Goal: Entertainment & Leisure: Consume media (video, audio)

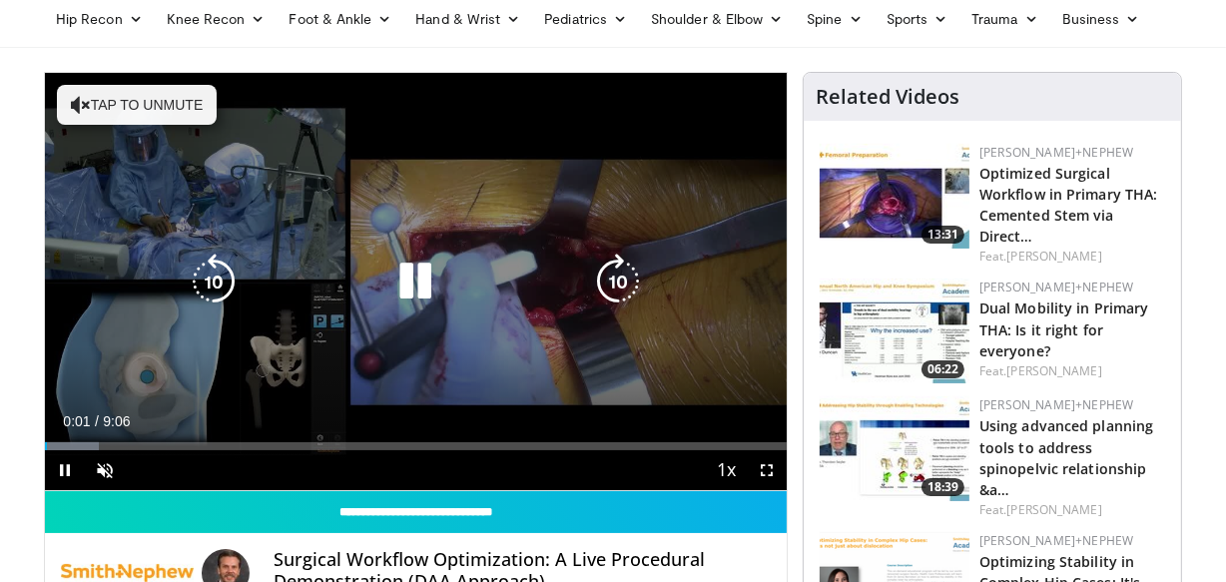
scroll to position [83, 0]
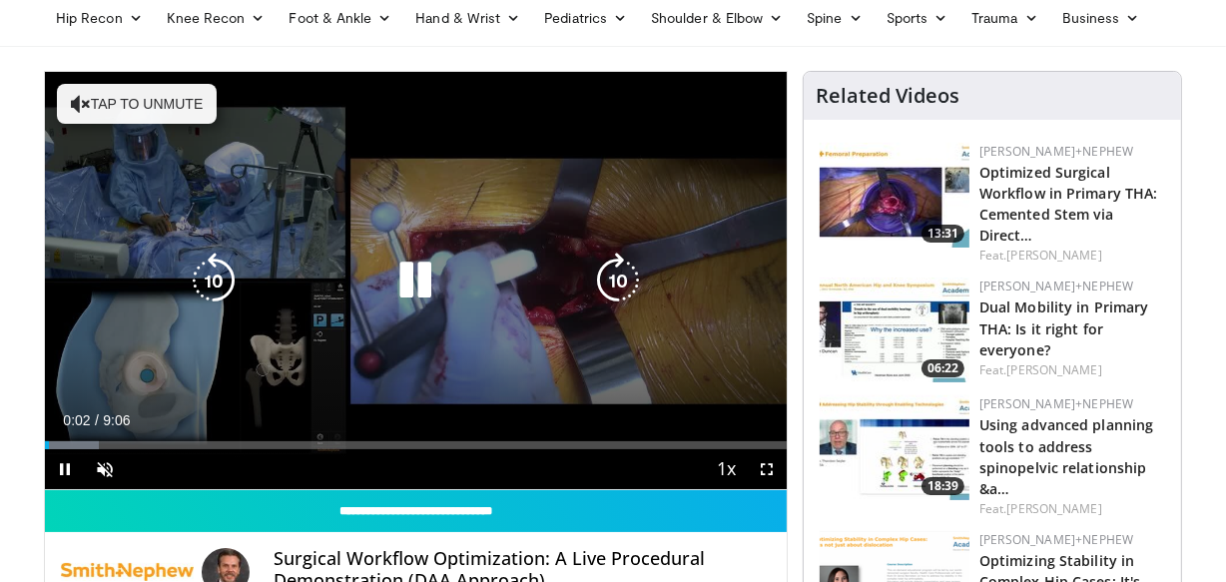
click at [176, 101] on button "Tap to unmute" at bounding box center [137, 104] width 160 height 40
click at [619, 252] on icon "Video Player" at bounding box center [618, 280] width 56 height 56
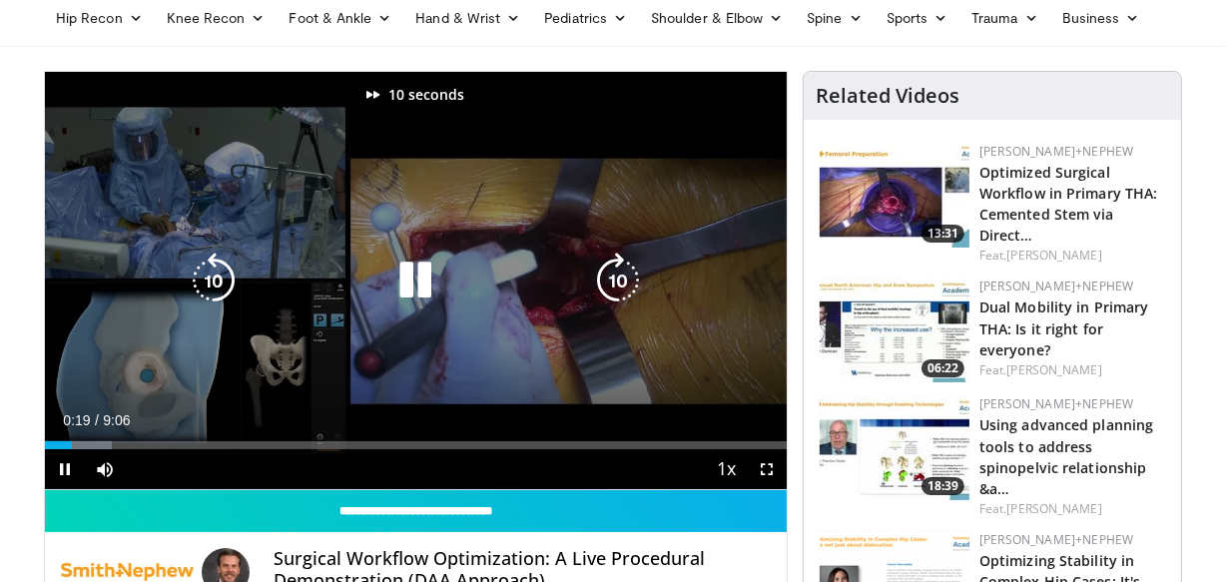
click at [619, 252] on icon "Video Player" at bounding box center [618, 280] width 56 height 56
click at [205, 271] on icon "Video Player" at bounding box center [214, 280] width 56 height 56
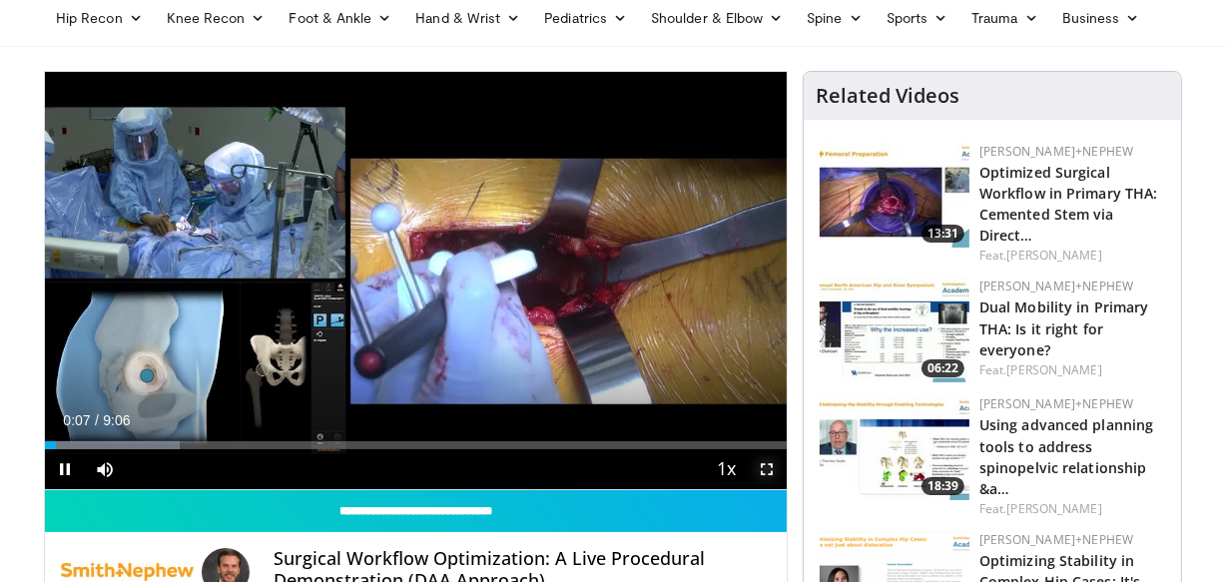
click at [768, 479] on span "Video Player" at bounding box center [767, 469] width 40 height 40
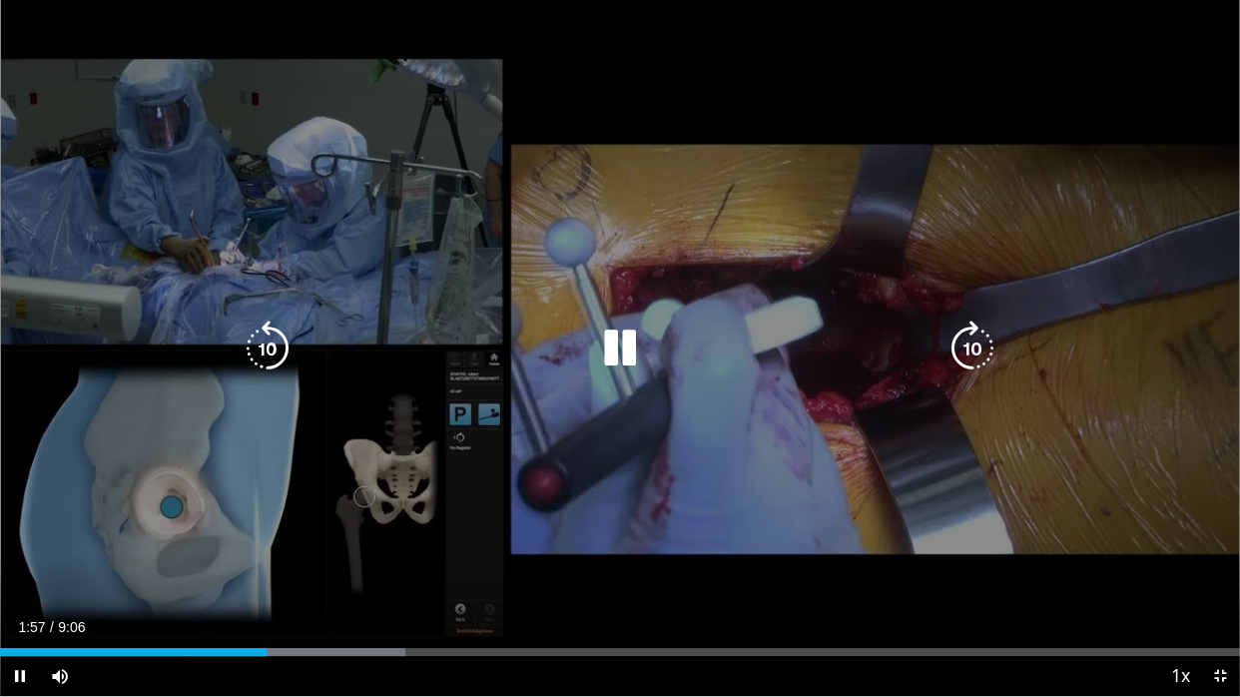
click at [981, 349] on icon "Video Player" at bounding box center [972, 348] width 56 height 56
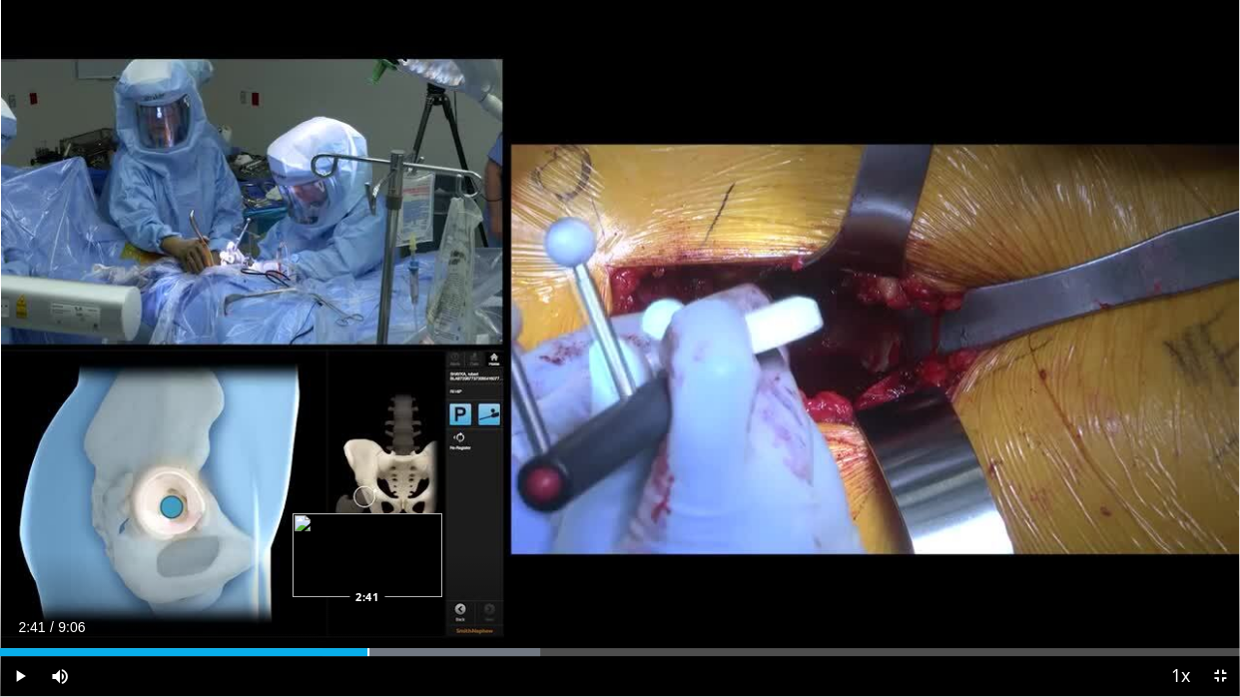
click at [367, 581] on div "Progress Bar" at bounding box center [368, 652] width 2 height 8
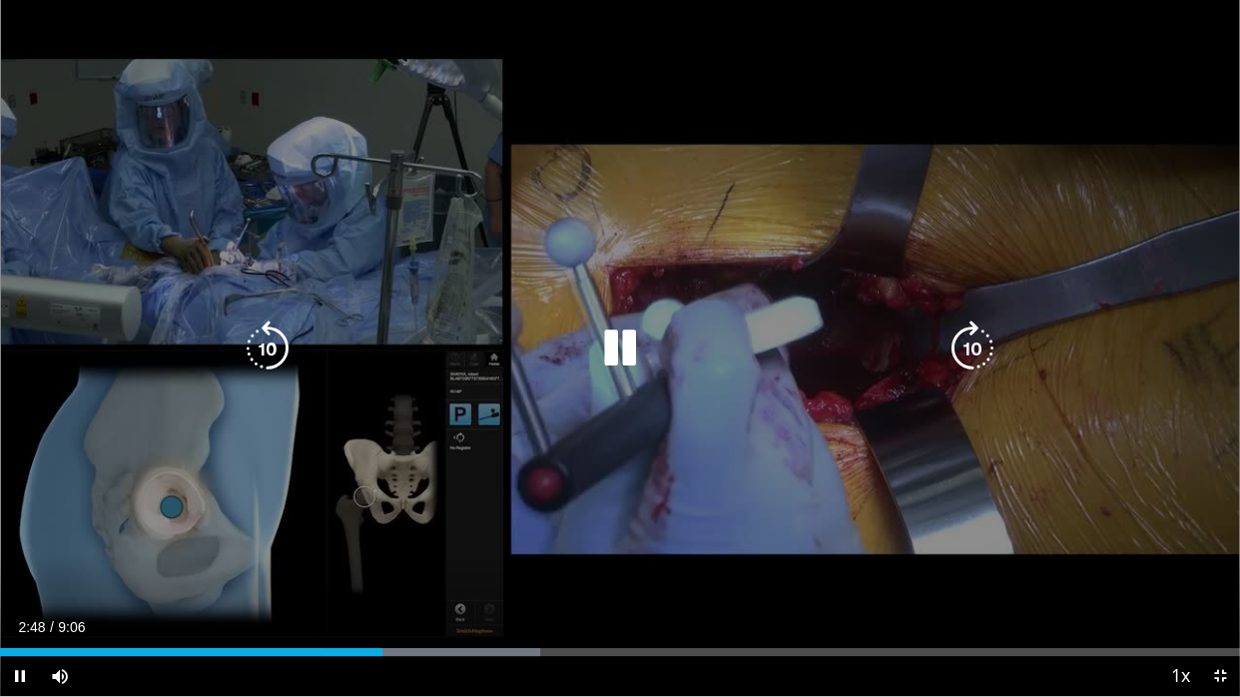
click at [265, 348] on icon "Video Player" at bounding box center [268, 348] width 56 height 56
click at [972, 335] on icon "Video Player" at bounding box center [972, 348] width 56 height 56
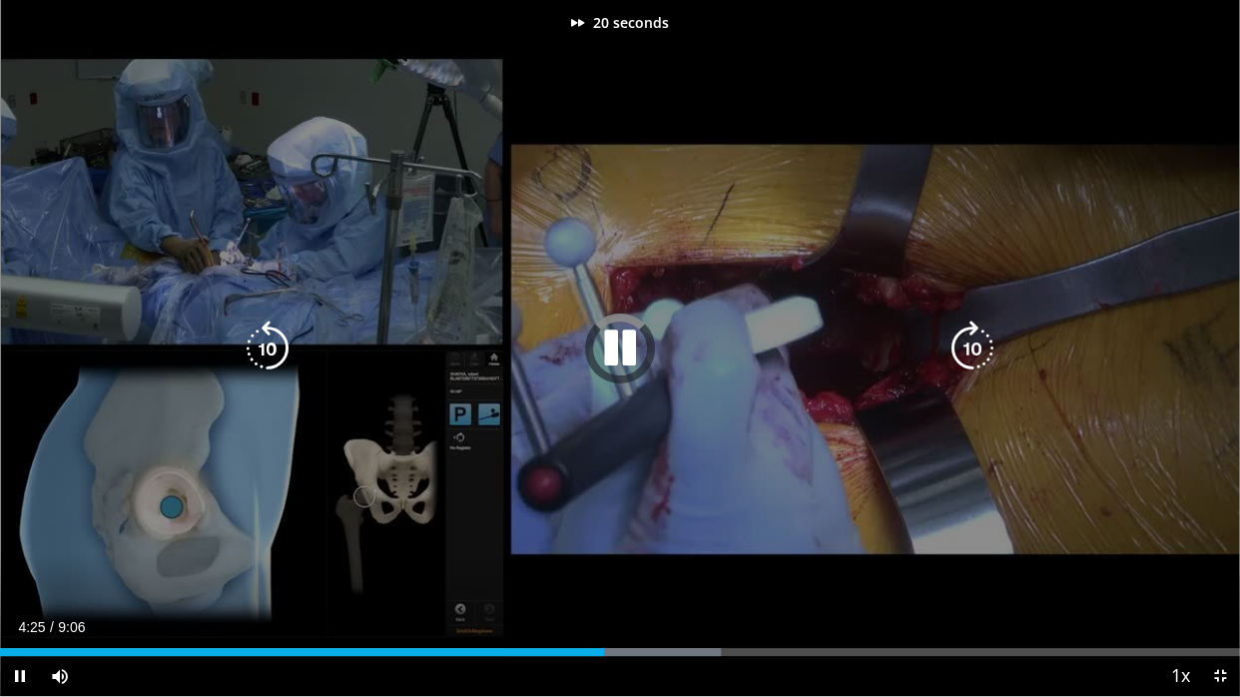
click at [972, 335] on icon "Video Player" at bounding box center [972, 348] width 56 height 56
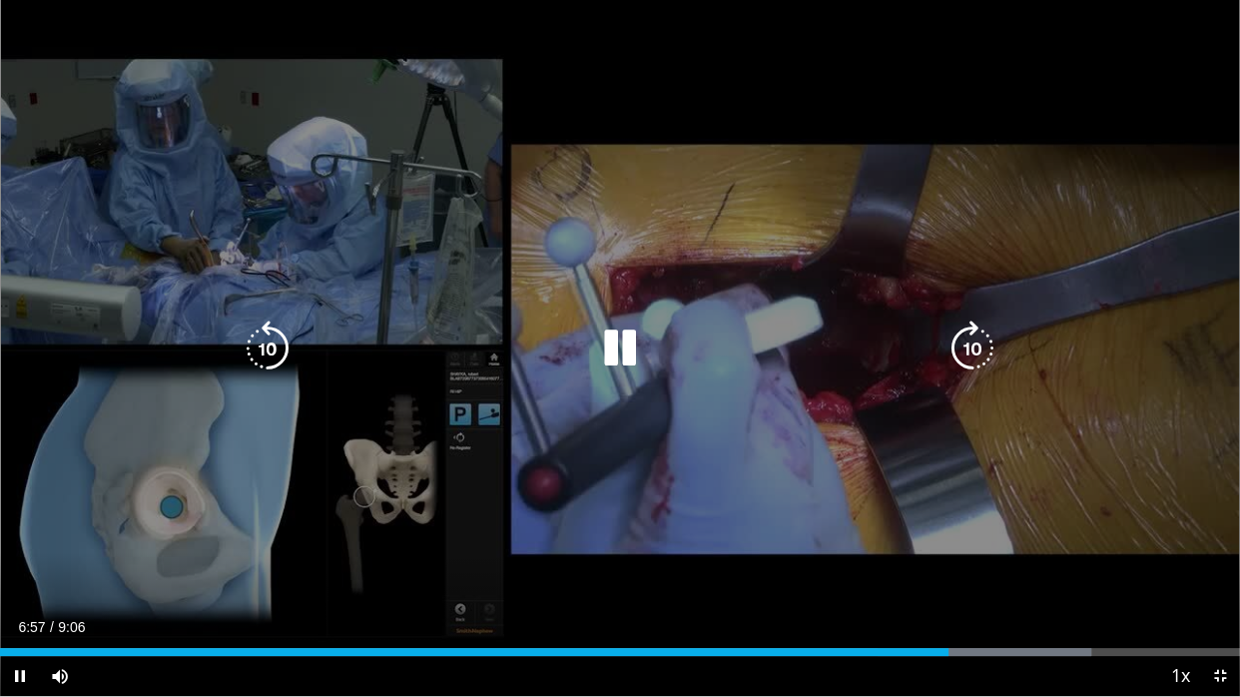
click at [270, 333] on icon "Video Player" at bounding box center [268, 348] width 56 height 56
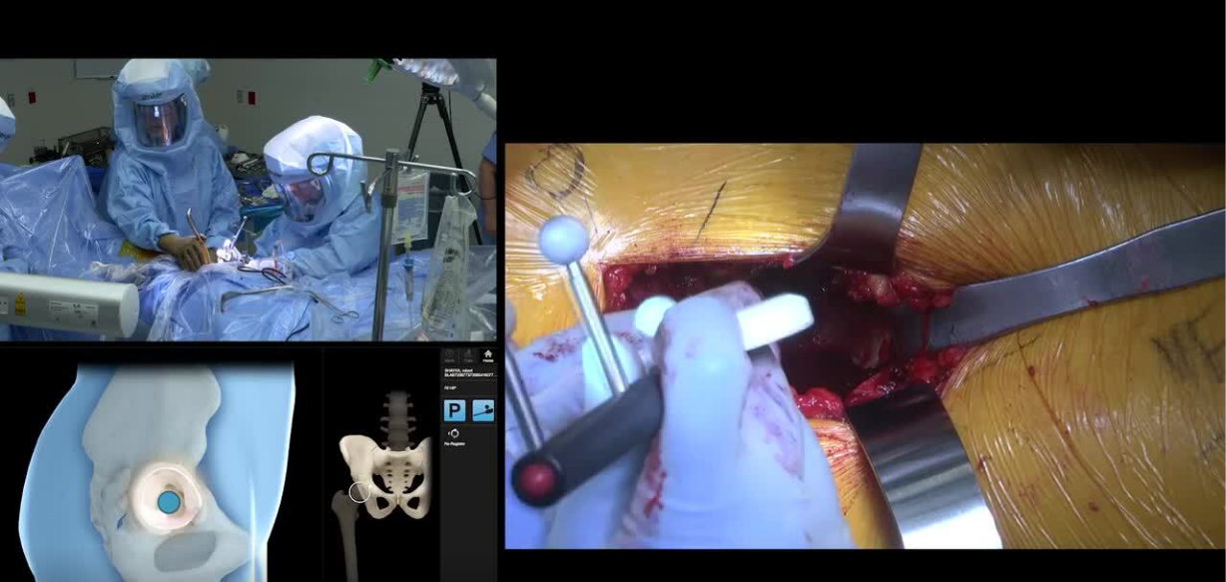
scroll to position [1399, 0]
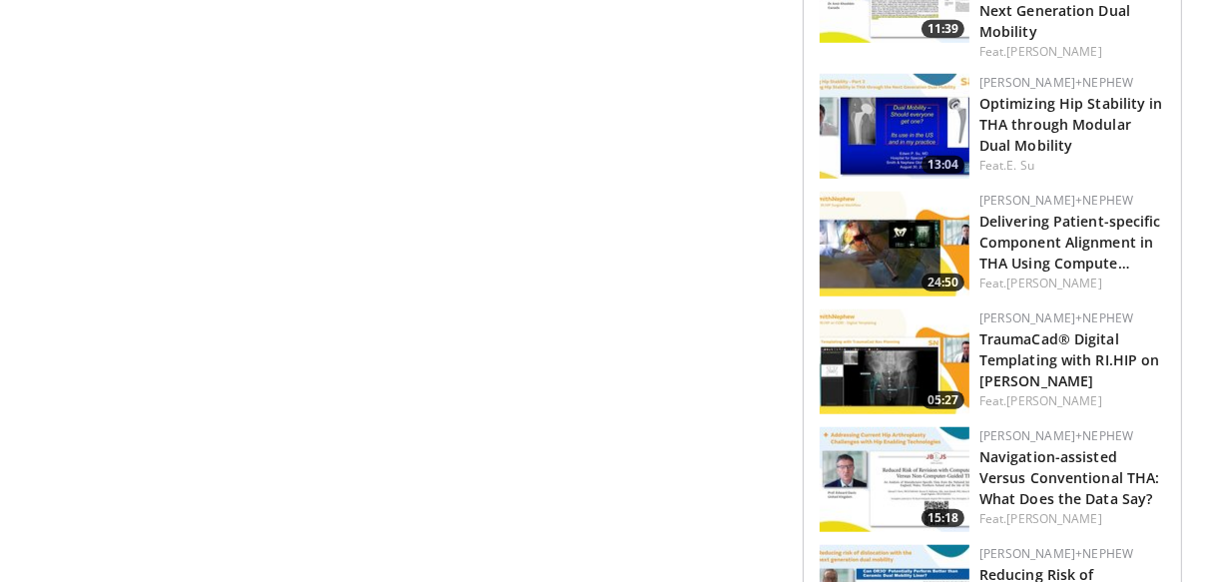
click at [893, 342] on img at bounding box center [894, 361] width 150 height 105
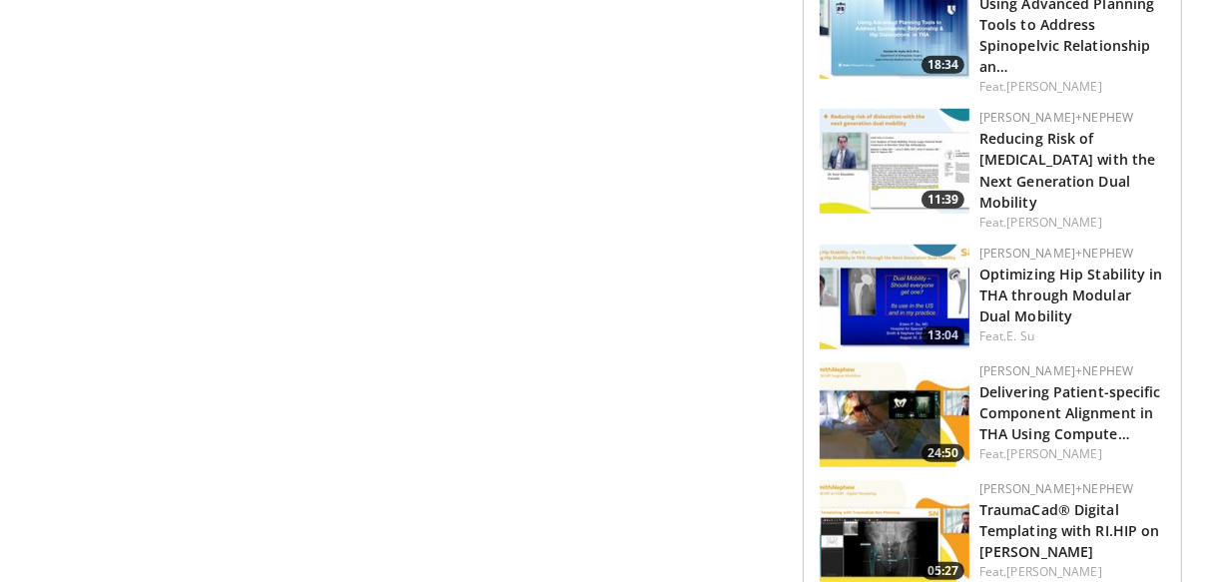
scroll to position [1228, 0]
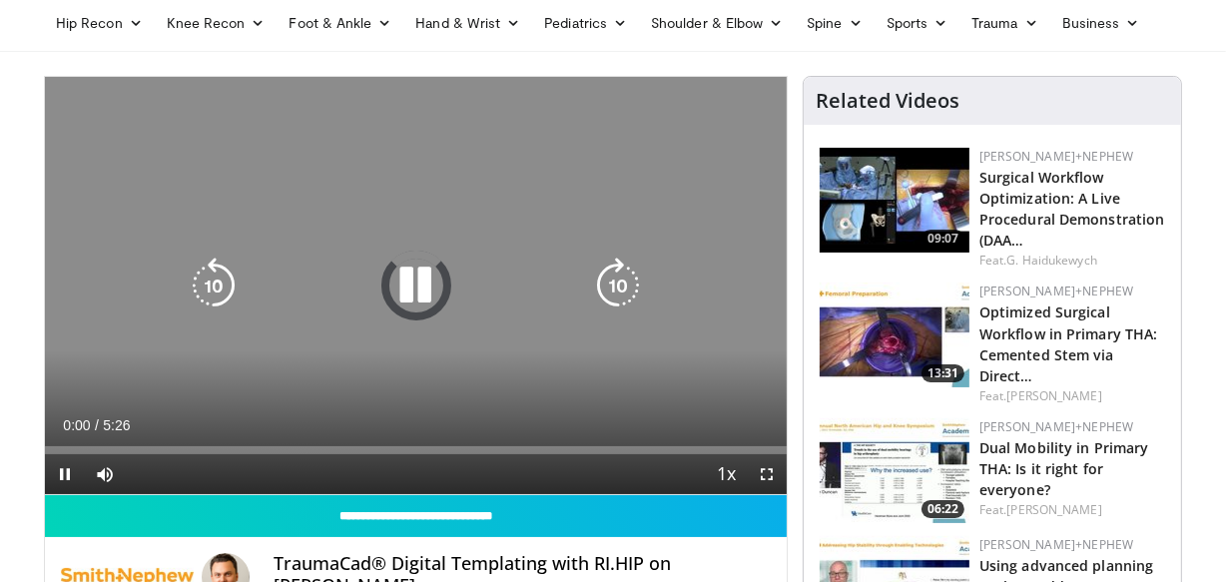
scroll to position [82, 0]
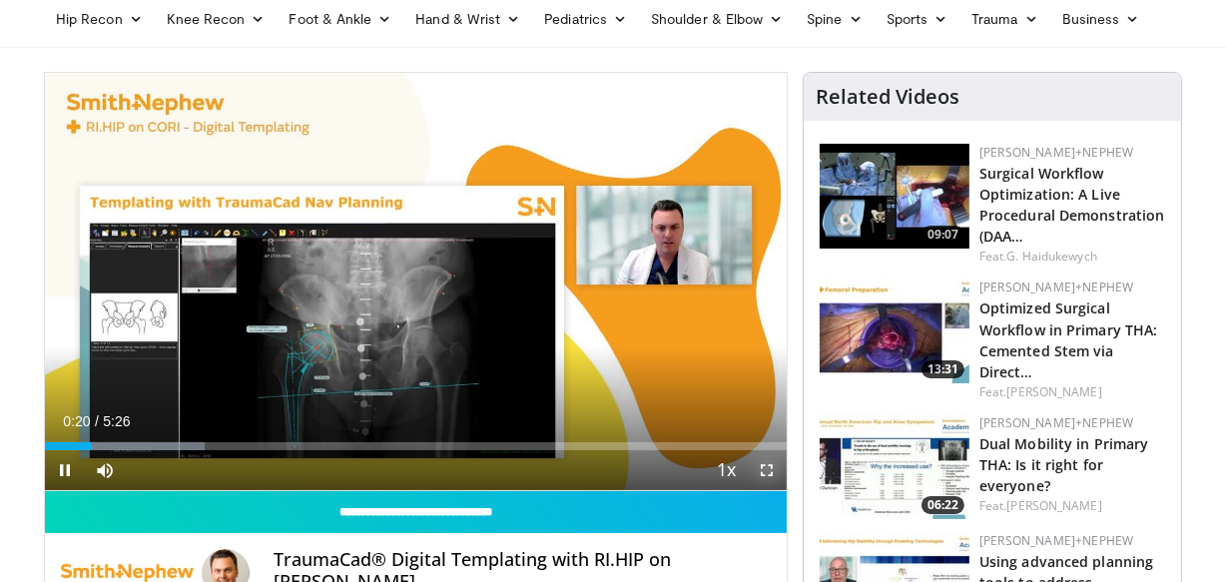
click at [764, 478] on span "Video Player" at bounding box center [767, 470] width 40 height 40
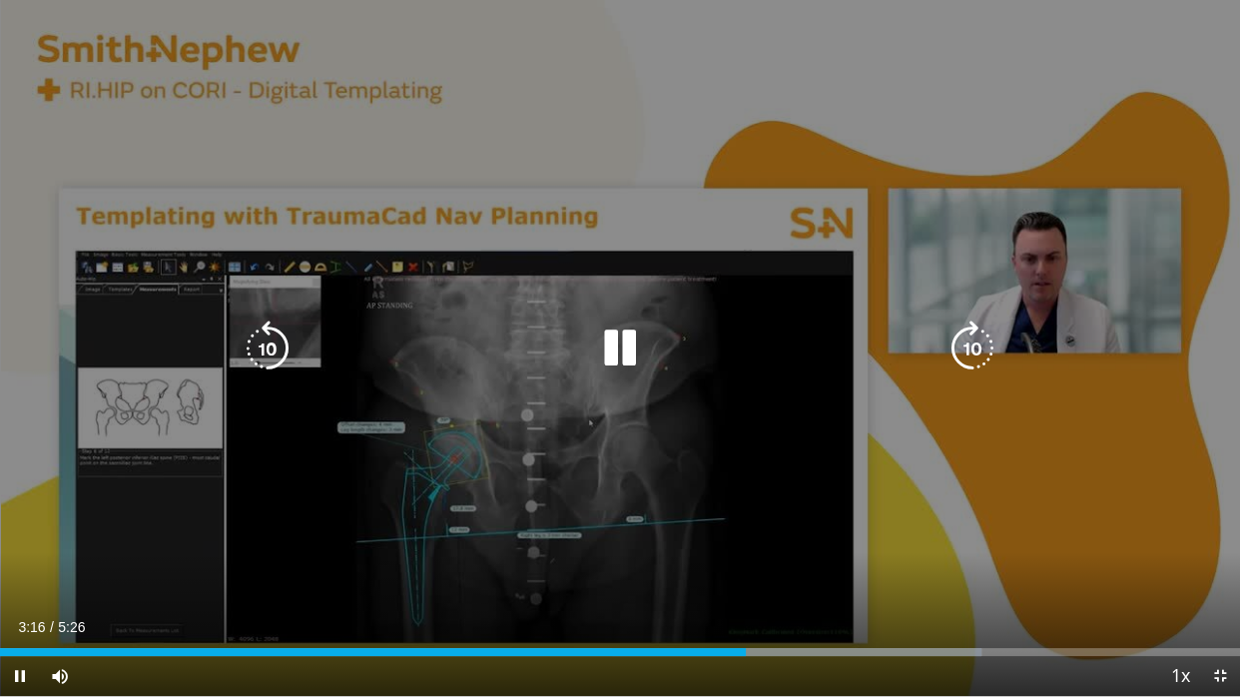
click at [953, 339] on icon "Video Player" at bounding box center [972, 348] width 56 height 56
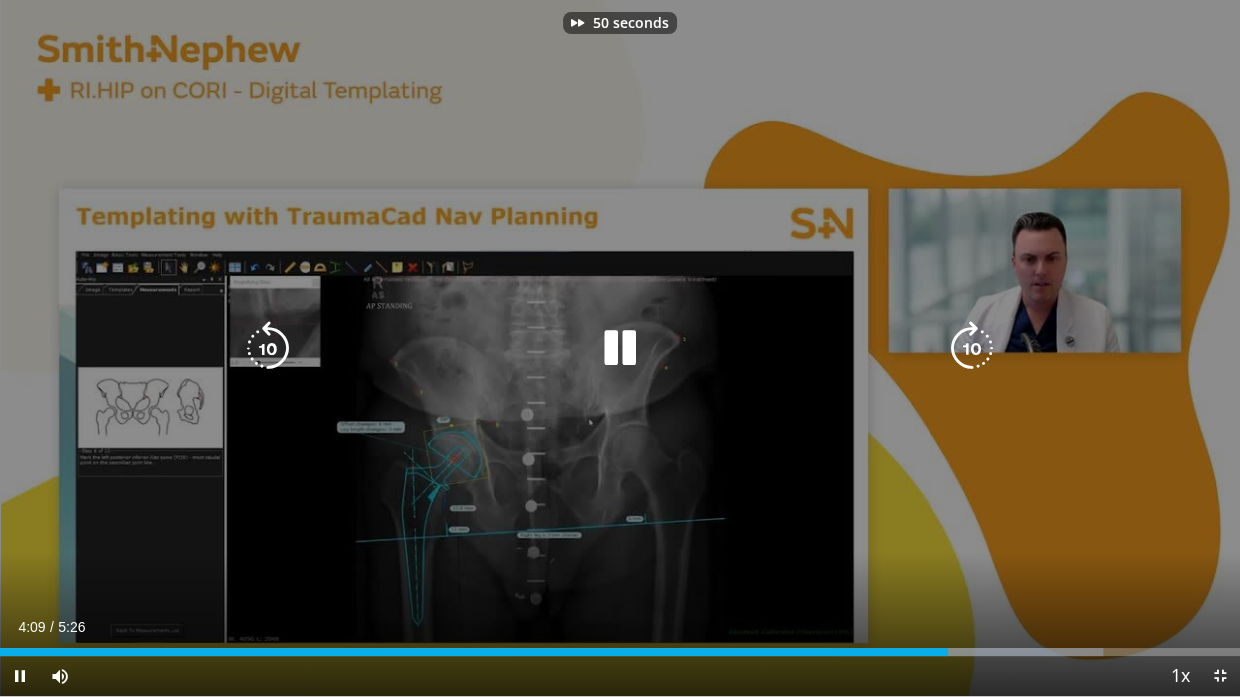
click at [953, 339] on icon "Video Player" at bounding box center [972, 348] width 56 height 56
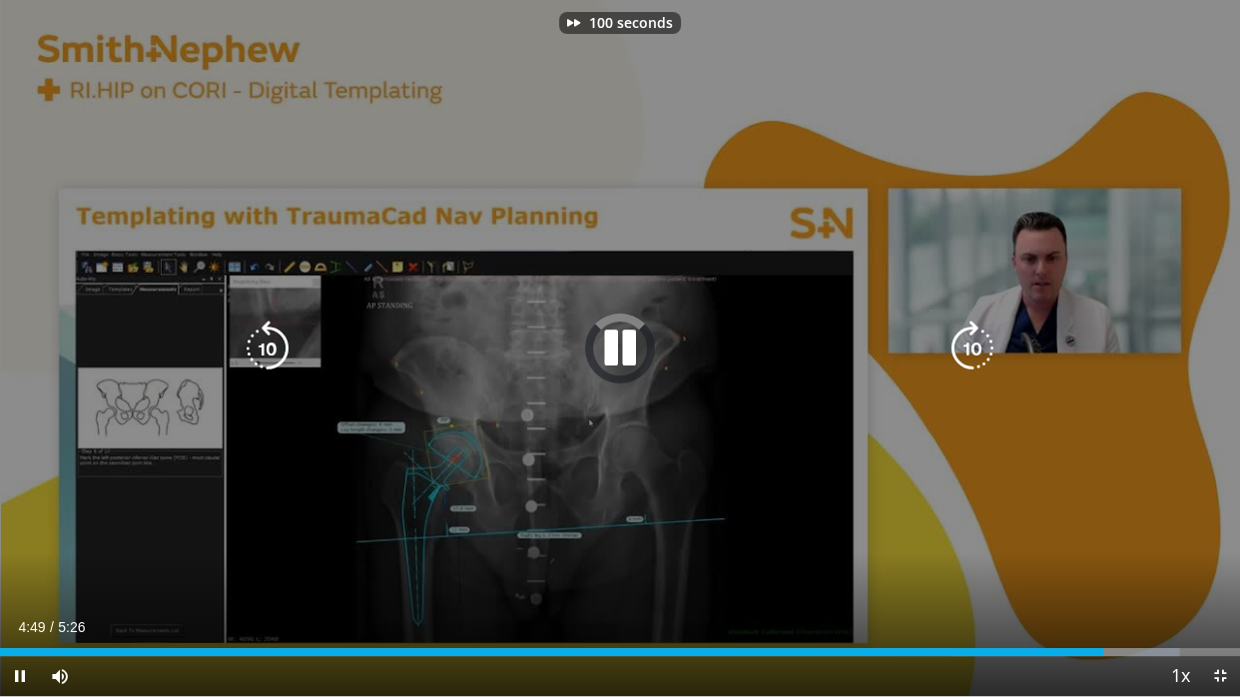
click at [953, 339] on icon "Video Player" at bounding box center [972, 348] width 56 height 56
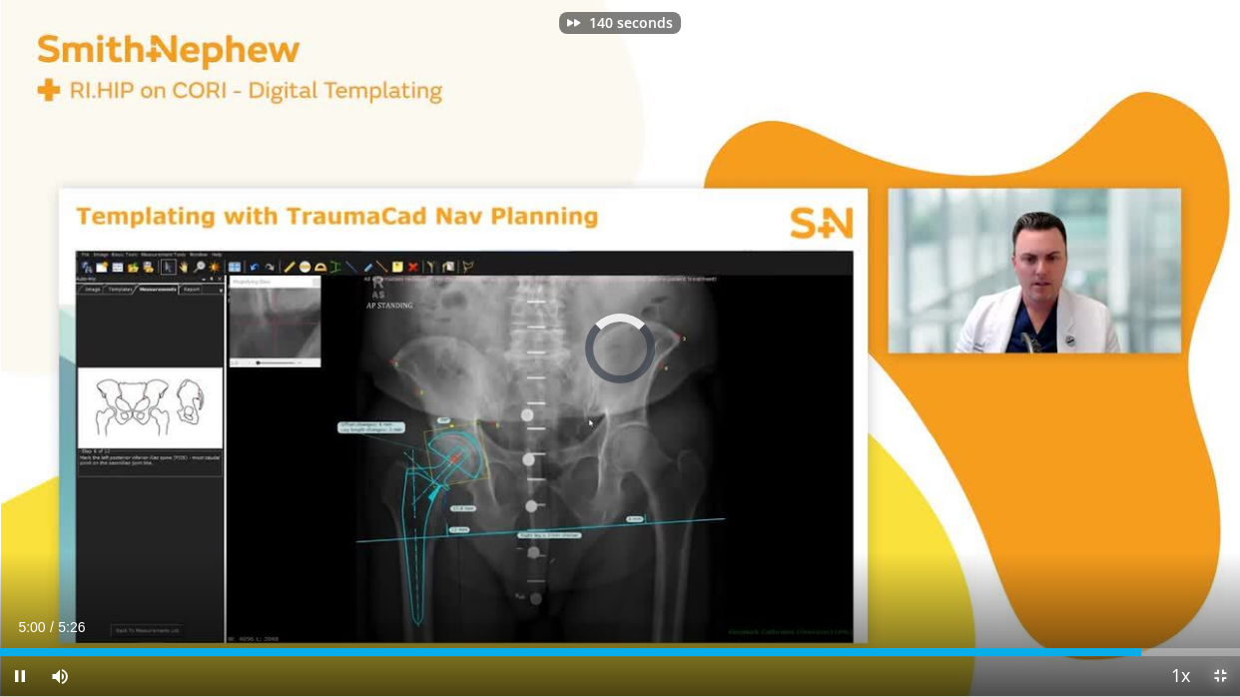
click at [1212, 581] on span "Video Player" at bounding box center [1220, 676] width 40 height 40
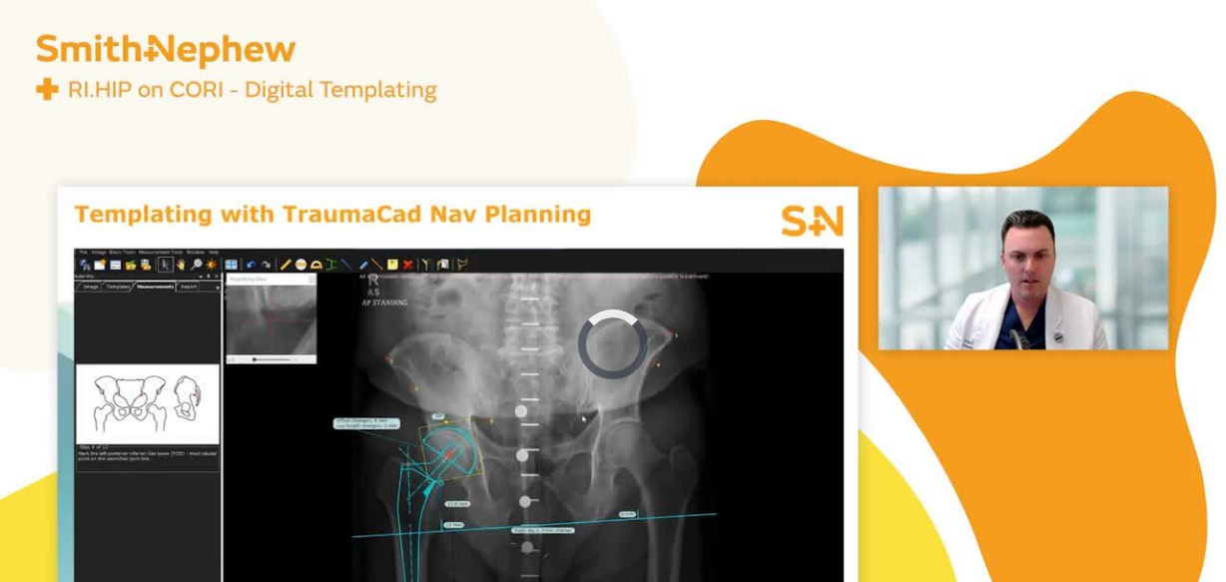
scroll to position [2315, 0]
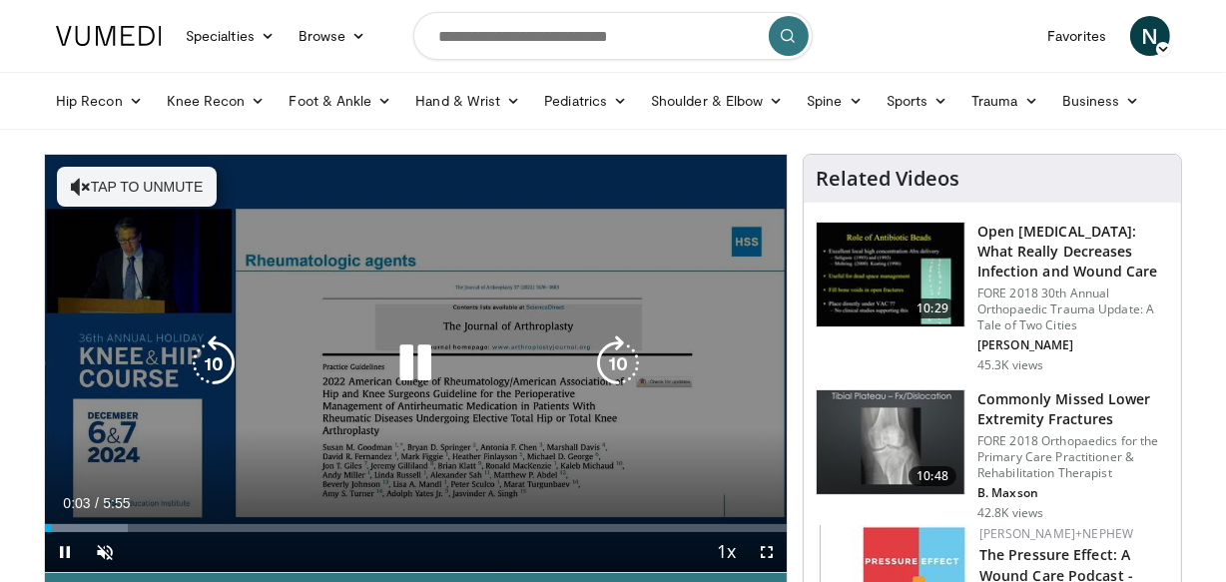
click at [131, 184] on button "Tap to unmute" at bounding box center [137, 187] width 160 height 40
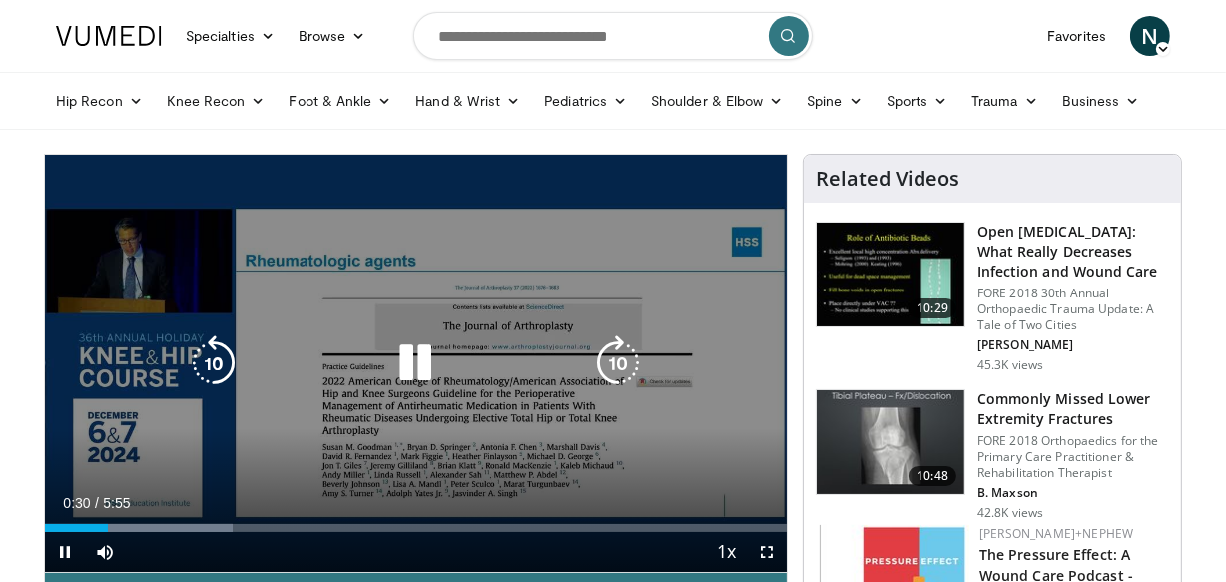
click at [214, 364] on icon "Video Player" at bounding box center [214, 363] width 56 height 56
click at [184, 369] on div "10 seconds Tap to unmute" at bounding box center [416, 363] width 742 height 417
click at [210, 367] on icon "Video Player" at bounding box center [214, 363] width 56 height 56
click at [419, 368] on icon "Video Player" at bounding box center [415, 363] width 56 height 56
click at [431, 350] on icon "Video Player" at bounding box center [415, 363] width 56 height 56
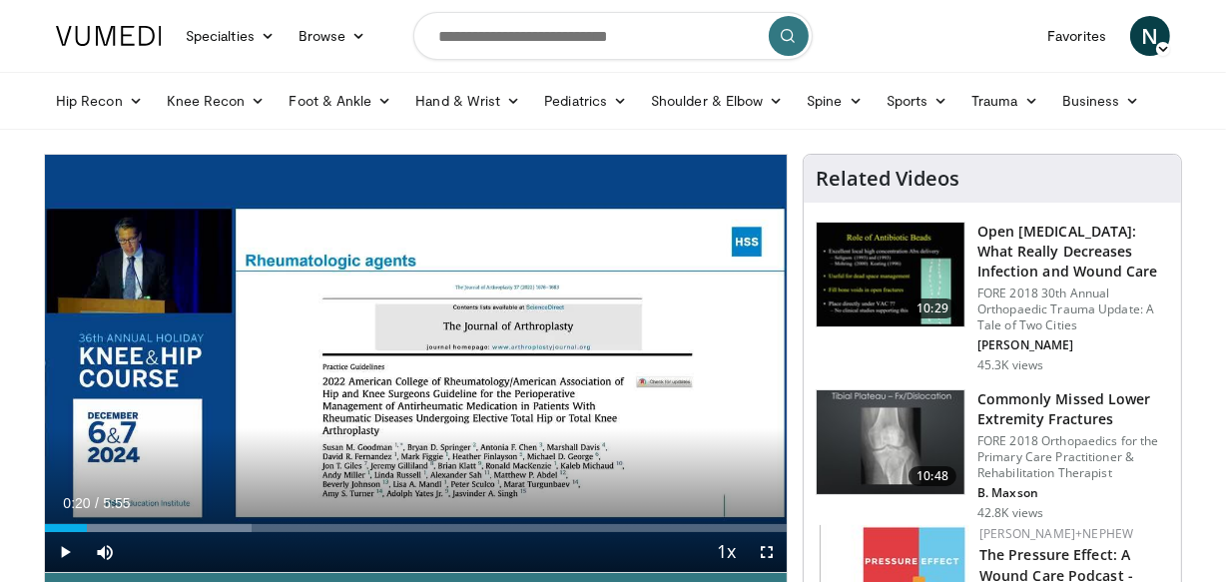
click at [431, 350] on div "10 seconds Tap to unmute" at bounding box center [416, 363] width 742 height 417
click at [770, 554] on span "Video Player" at bounding box center [767, 552] width 40 height 40
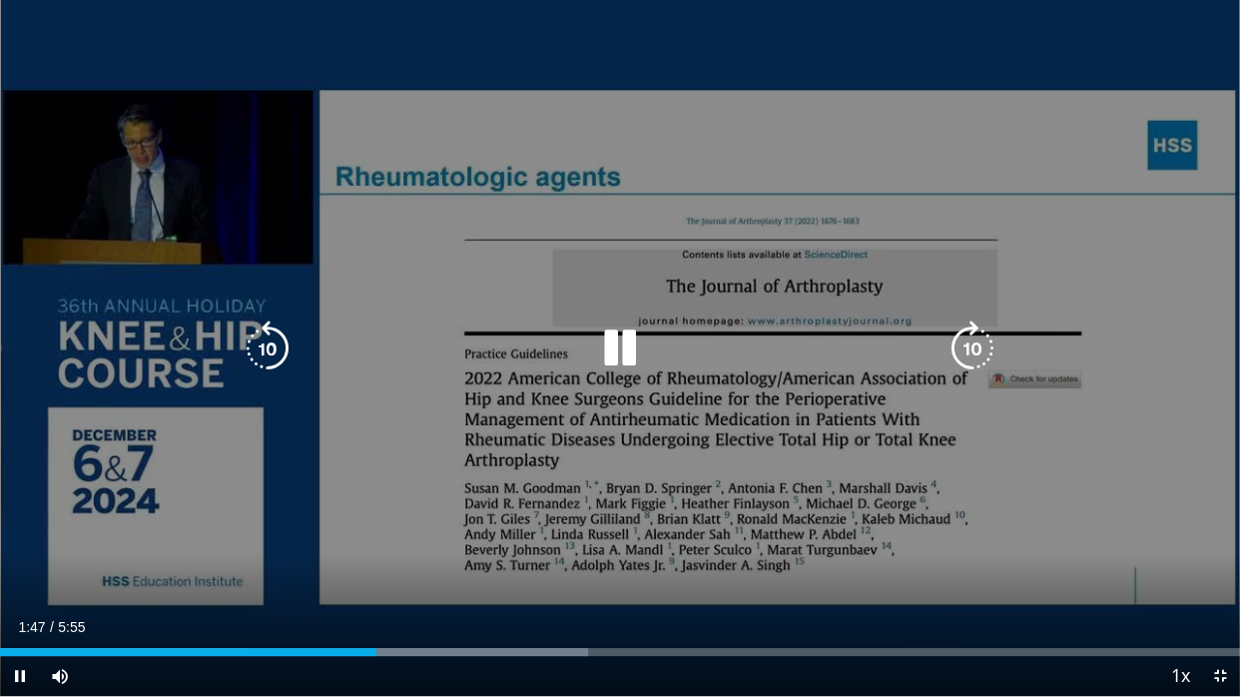
click at [263, 352] on icon "Video Player" at bounding box center [268, 348] width 56 height 56
click at [627, 349] on icon "Video Player" at bounding box center [620, 348] width 56 height 56
click at [619, 350] on icon "Video Player" at bounding box center [620, 348] width 56 height 56
click at [612, 359] on icon "Video Player" at bounding box center [620, 348] width 56 height 56
click at [582, 359] on div "Video Player" at bounding box center [620, 348] width 744 height 40
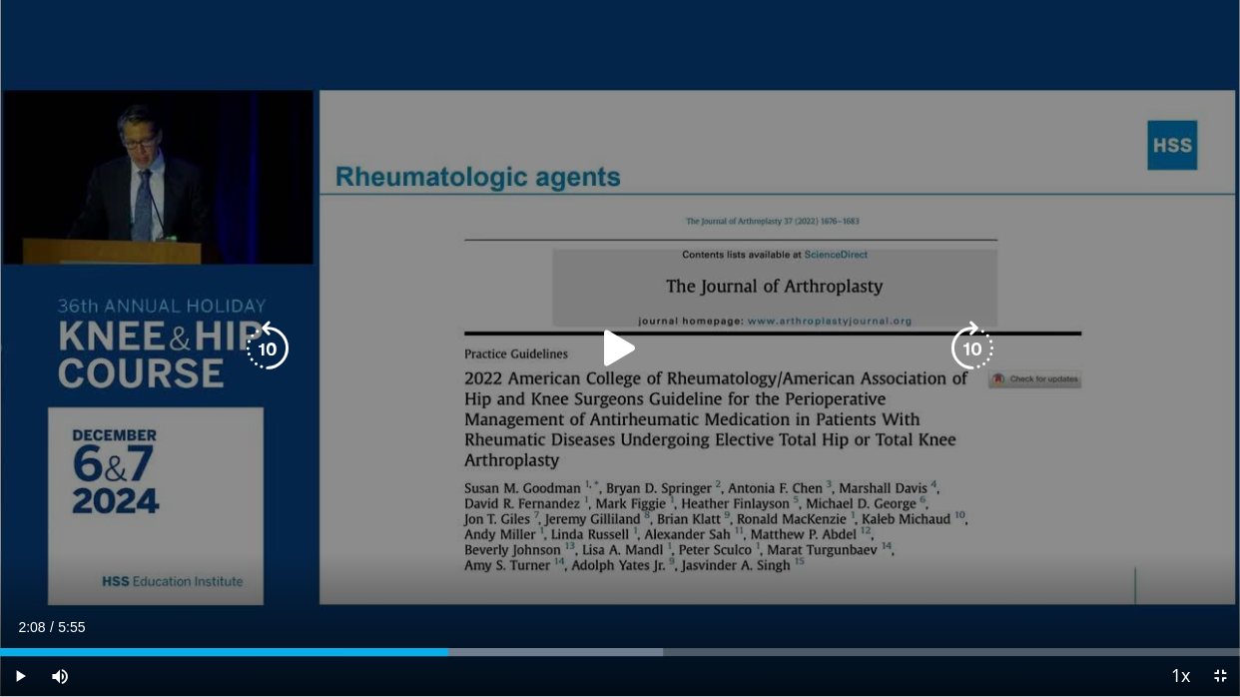
click at [589, 354] on div "Video Player" at bounding box center [620, 348] width 744 height 40
click at [612, 347] on icon "Video Player" at bounding box center [620, 348] width 56 height 56
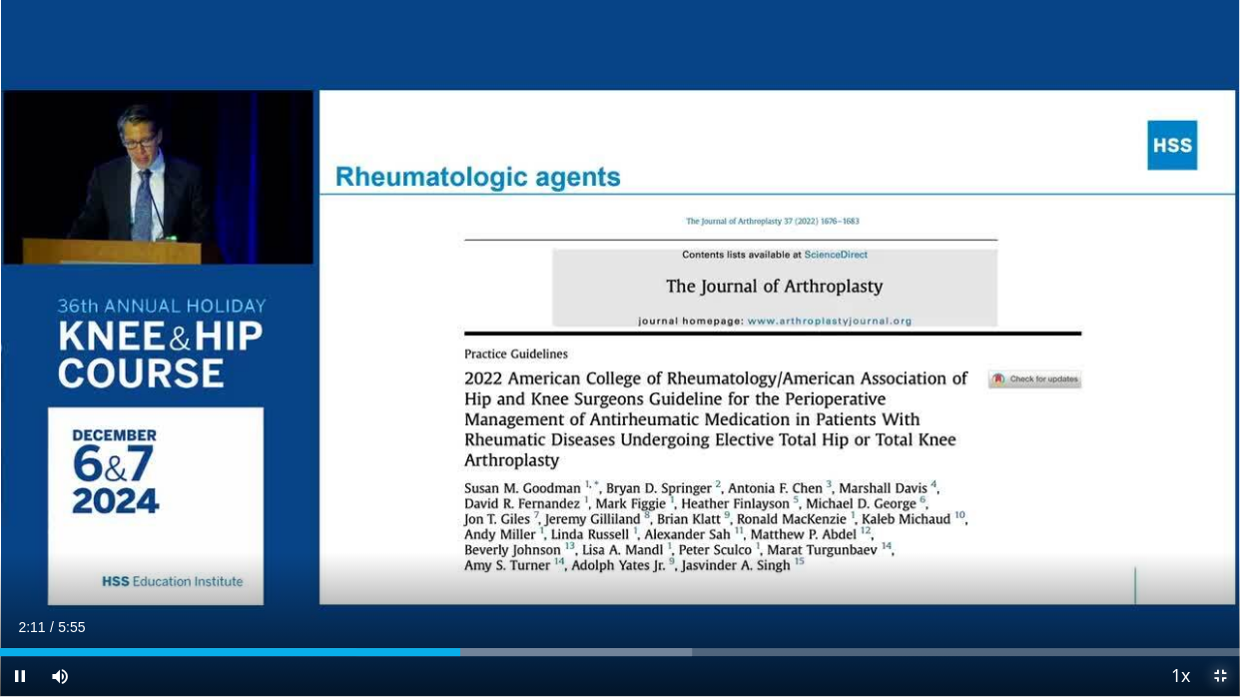
click at [1218, 581] on span "Video Player" at bounding box center [1220, 676] width 40 height 40
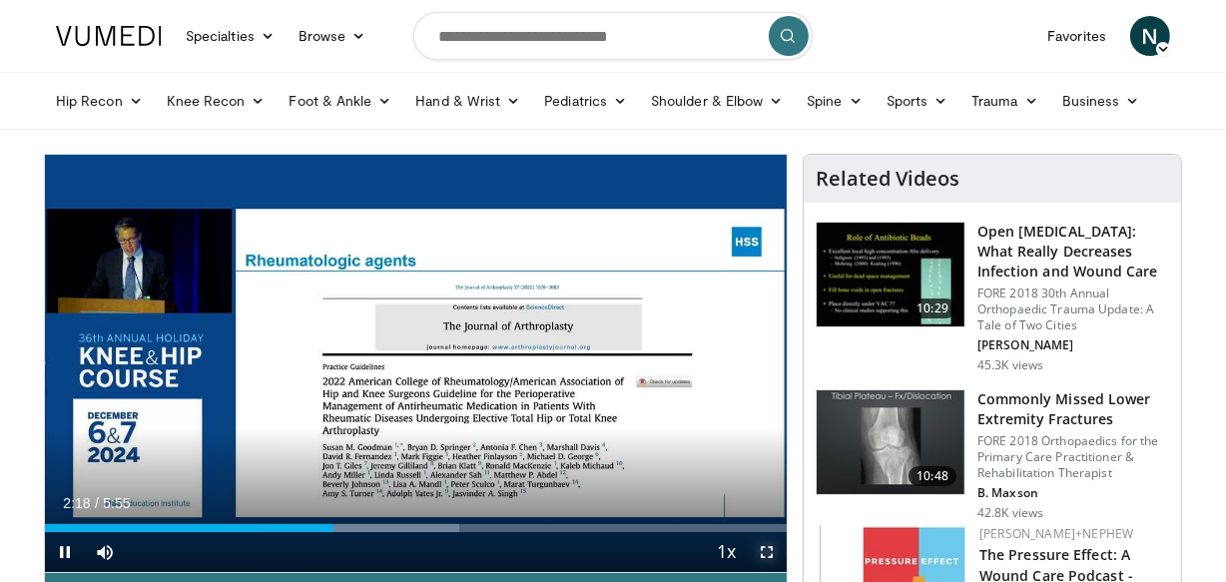
click at [762, 556] on span "Video Player" at bounding box center [767, 552] width 40 height 40
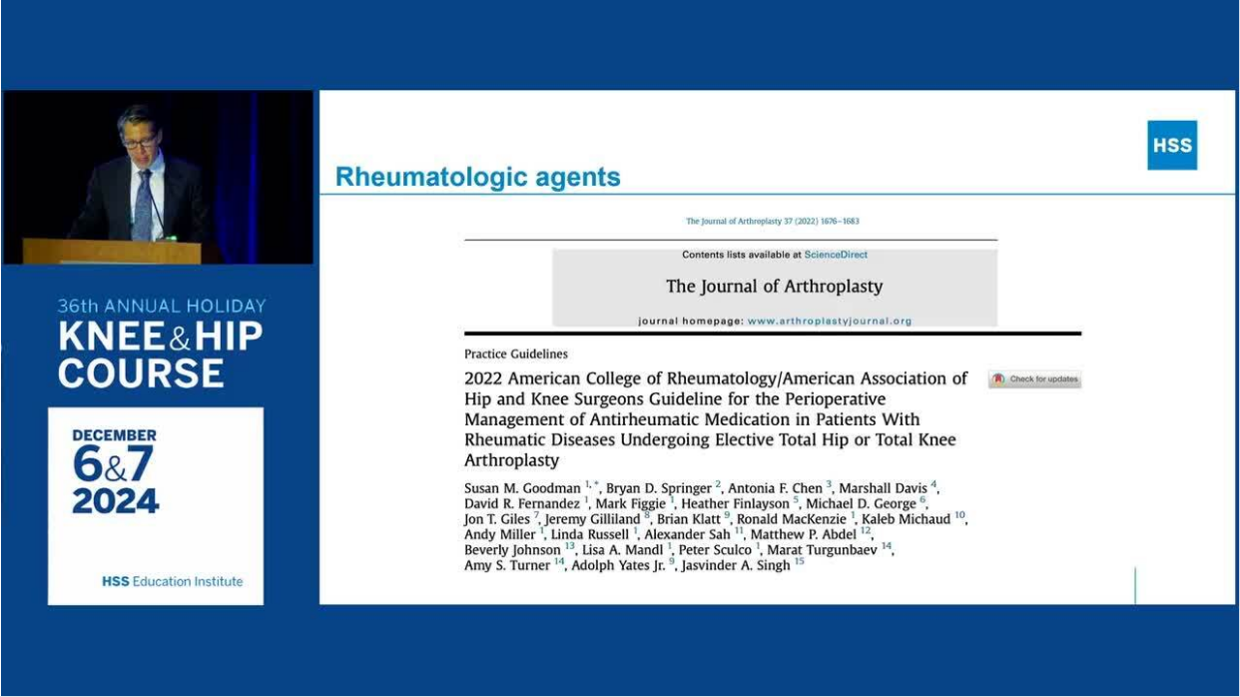
click at [762, 581] on div "10 seconds Tap to unmute" at bounding box center [620, 348] width 1240 height 696
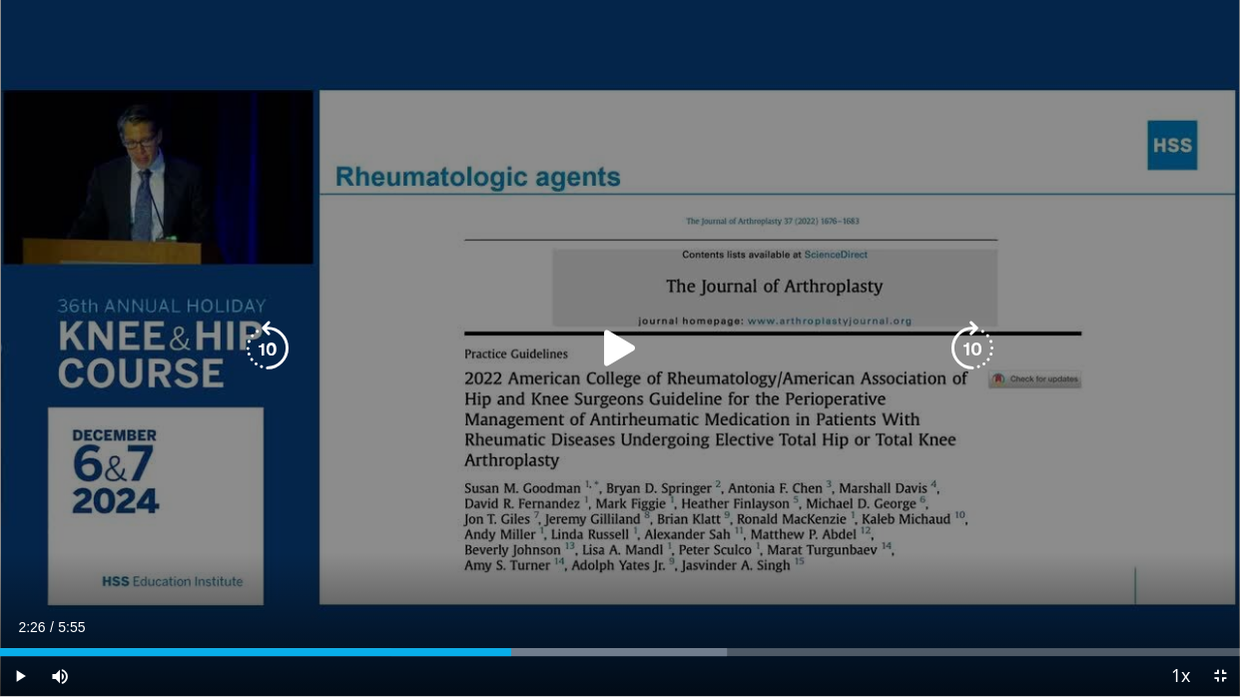
click at [762, 581] on div "Current Time 2:26 / Duration 5:55" at bounding box center [620, 627] width 1240 height 18
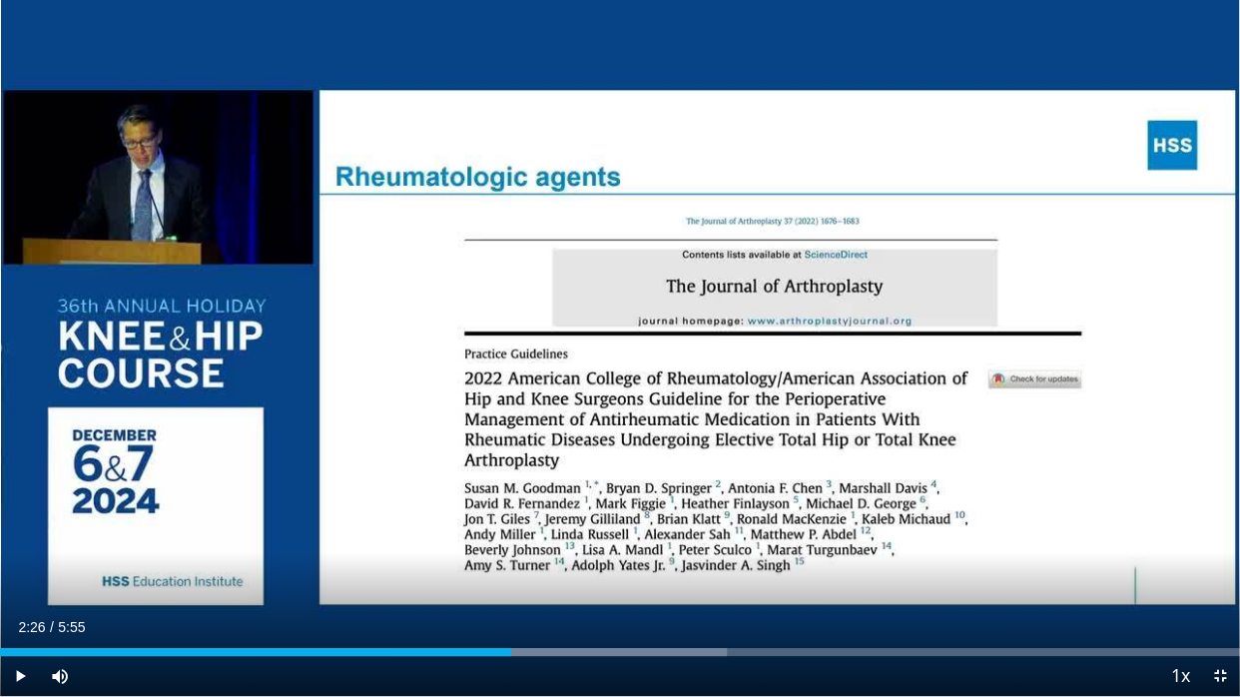
drag, startPoint x: 762, startPoint y: 635, endPoint x: 762, endPoint y: 679, distance: 43.9
click at [762, 581] on div "Current Time 2:26 / Duration 5:55 Play Skip Backward Skip Forward Mute 100% Loa…" at bounding box center [620, 676] width 1240 height 40
click at [894, 581] on div "Current Time 2:26 / Duration 5:55 Play Skip Backward Skip Forward Mute 100% Loa…" at bounding box center [620, 676] width 1240 height 40
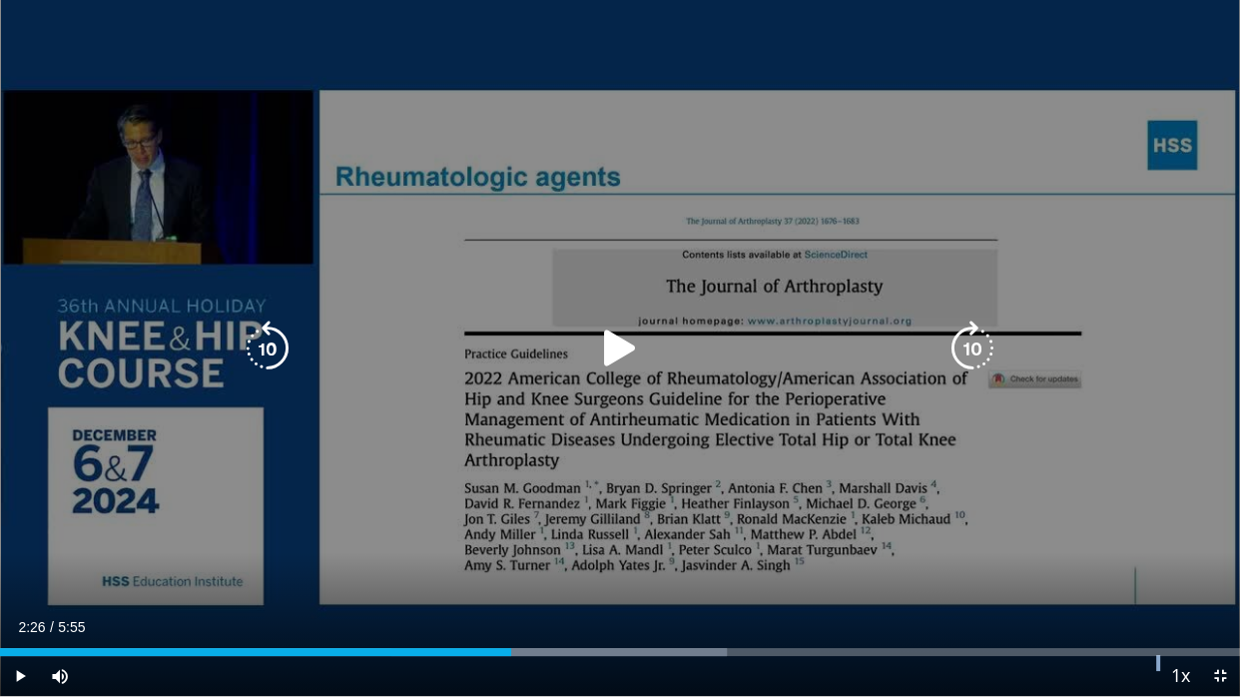
drag, startPoint x: 894, startPoint y: 669, endPoint x: 988, endPoint y: 581, distance: 128.5
click at [988, 581] on video-js "**********" at bounding box center [620, 348] width 1240 height 697
click at [988, 581] on div "10 seconds Tap to unmute" at bounding box center [620, 348] width 1240 height 696
drag, startPoint x: 988, startPoint y: 581, endPoint x: 1066, endPoint y: 564, distance: 79.7
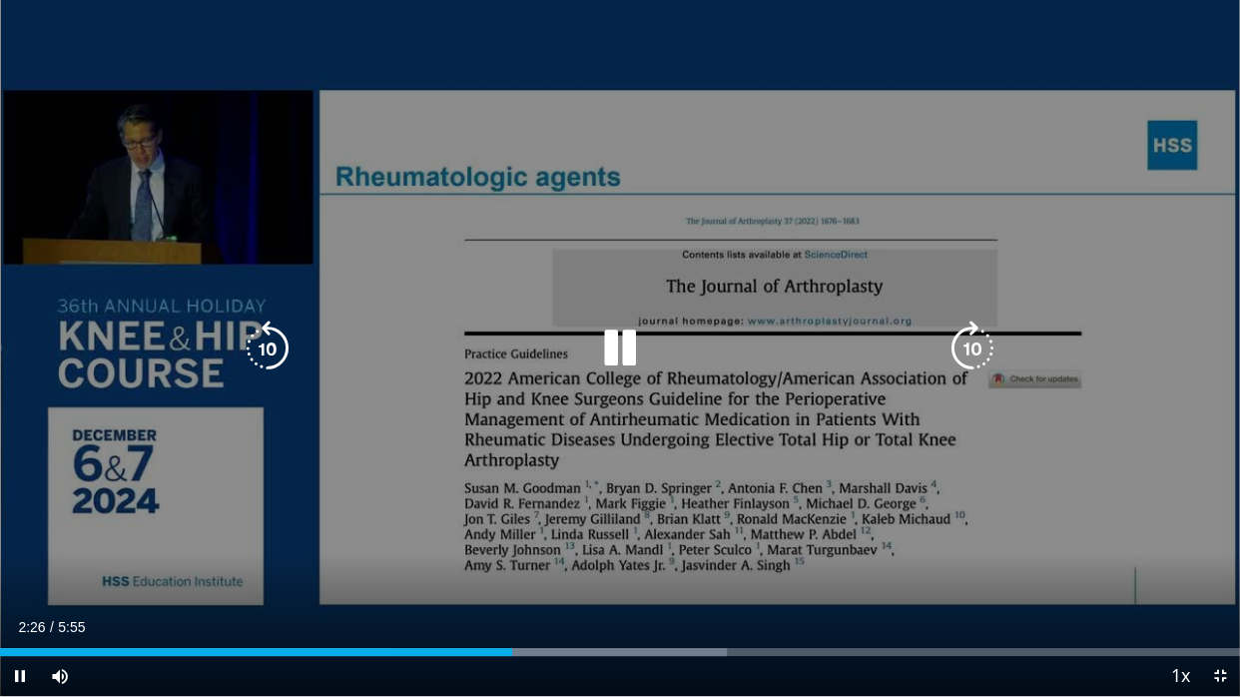
click at [1066, 564] on div "10 seconds Tap to unmute" at bounding box center [620, 348] width 1240 height 696
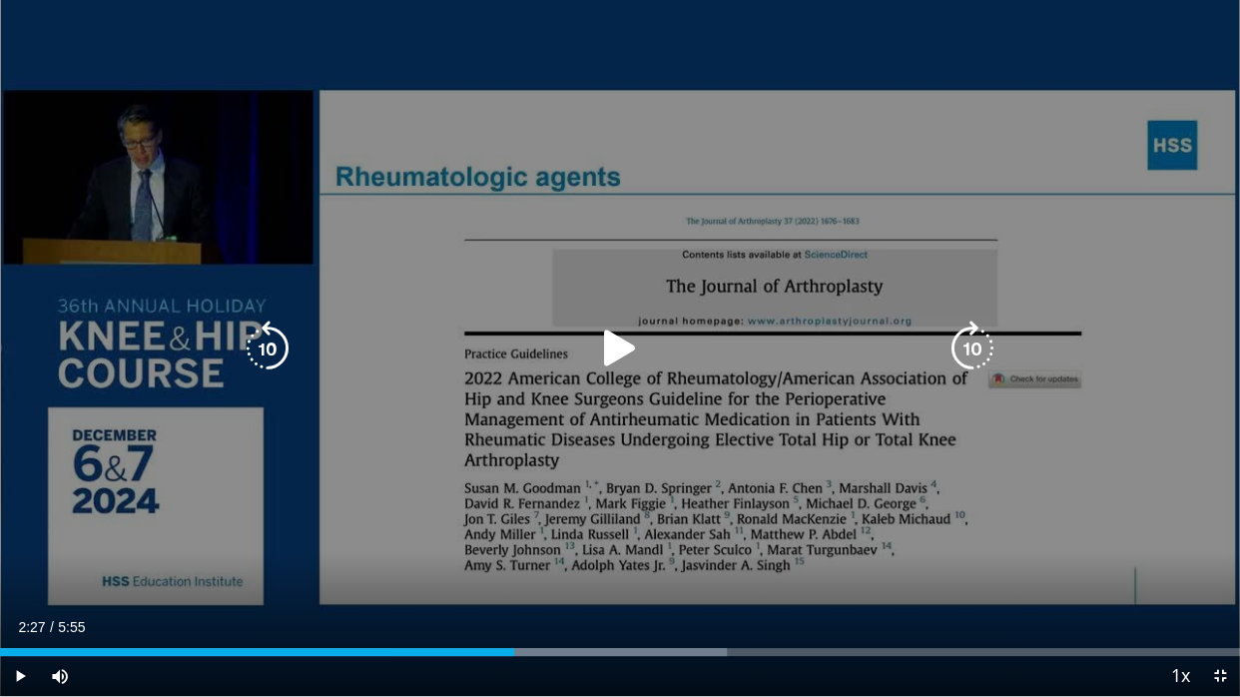
drag, startPoint x: 1066, startPoint y: 564, endPoint x: 1090, endPoint y: 492, distance: 75.7
click at [1090, 492] on div "10 seconds Tap to unmute" at bounding box center [620, 348] width 1240 height 696
drag, startPoint x: 1090, startPoint y: 492, endPoint x: 1228, endPoint y: 521, distance: 140.7
click at [1225, 521] on div "10 seconds Tap to unmute" at bounding box center [620, 348] width 1240 height 696
click at [262, 345] on icon "Video Player" at bounding box center [268, 348] width 56 height 56
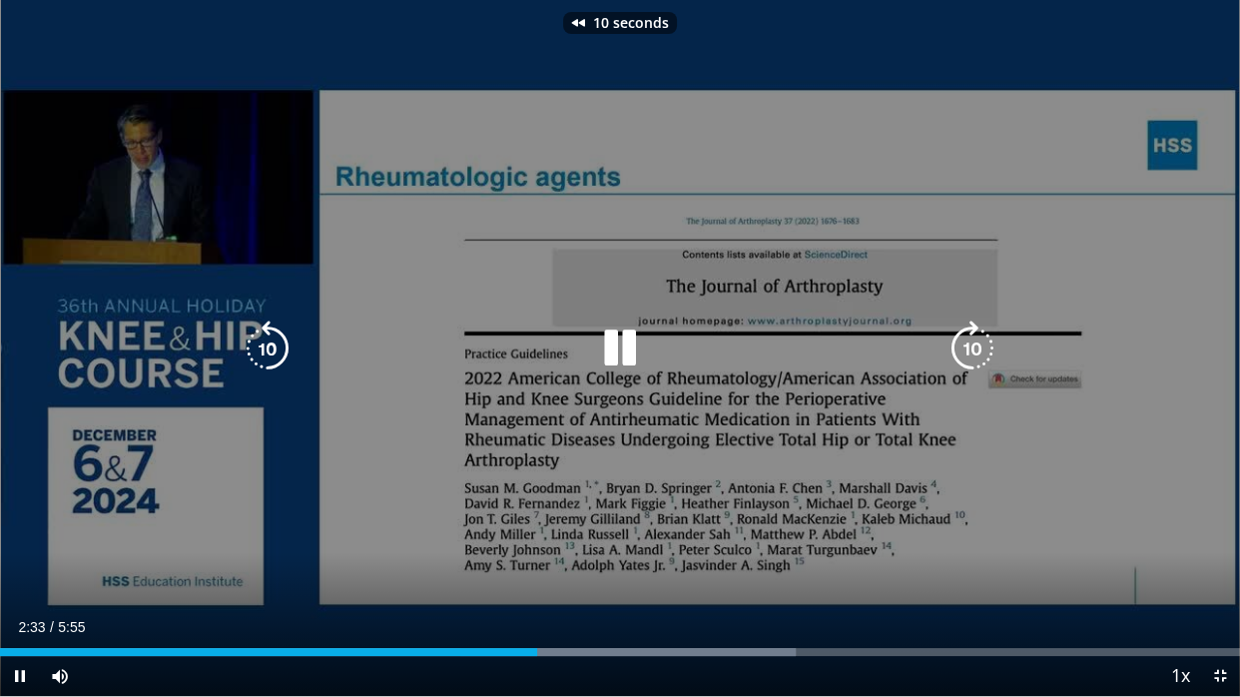
click at [262, 345] on icon "Video Player" at bounding box center [268, 348] width 56 height 56
click at [605, 354] on icon "Video Player" at bounding box center [620, 348] width 56 height 56
click at [611, 342] on icon "Video Player" at bounding box center [620, 348] width 56 height 56
click at [279, 341] on icon "Video Player" at bounding box center [268, 348] width 56 height 56
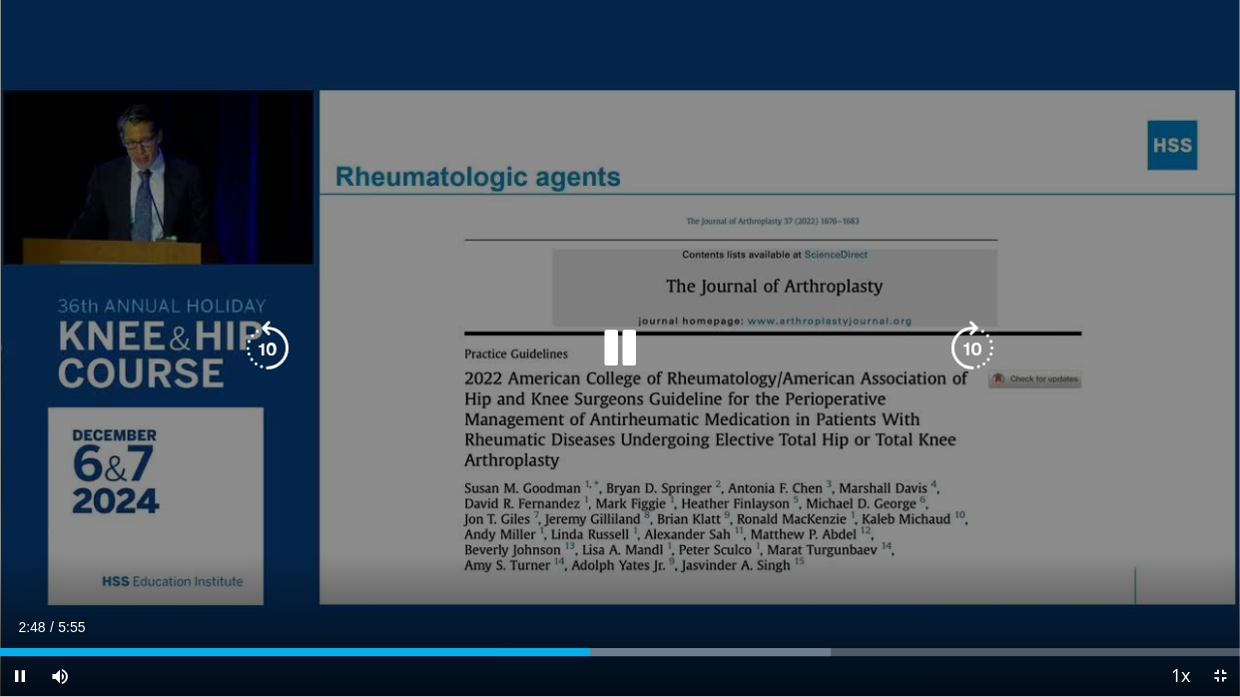
click at [259, 339] on icon "Video Player" at bounding box center [268, 348] width 56 height 56
click at [619, 339] on icon "Video Player" at bounding box center [620, 348] width 56 height 56
click at [625, 329] on icon "Video Player" at bounding box center [620, 348] width 56 height 56
click at [268, 348] on icon "Video Player" at bounding box center [268, 348] width 56 height 56
click at [641, 354] on icon "Video Player" at bounding box center [620, 348] width 56 height 56
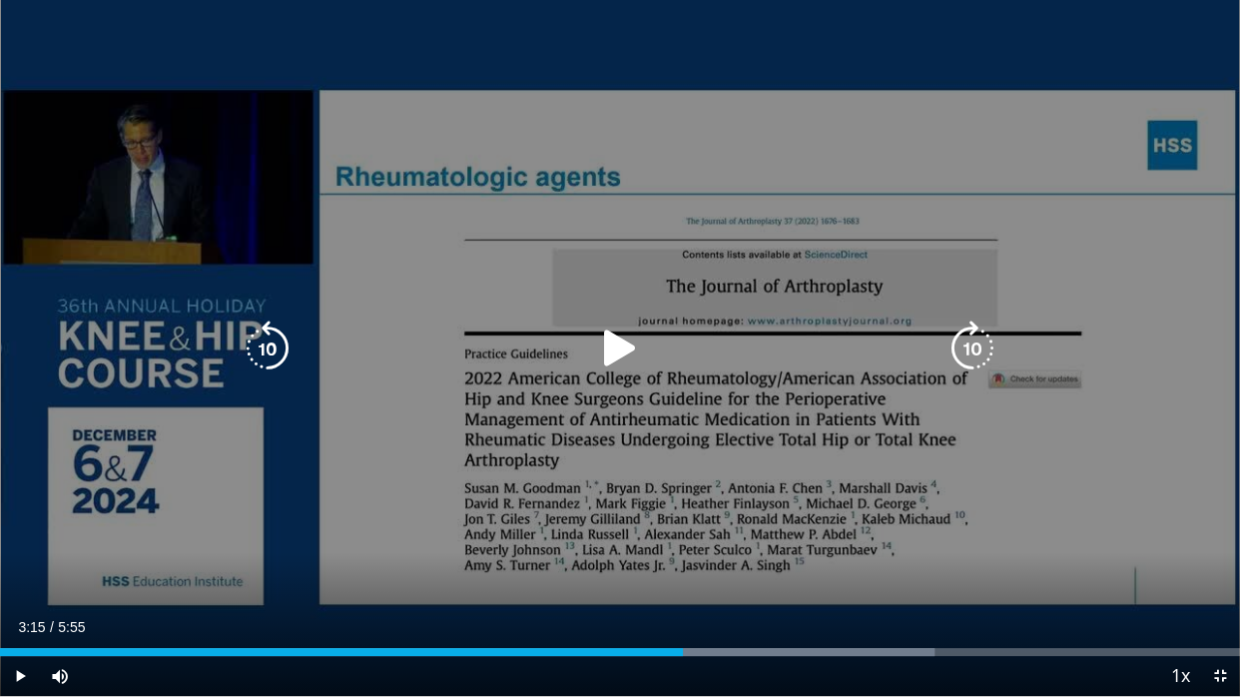
click at [266, 330] on icon "Video Player" at bounding box center [268, 348] width 56 height 56
click at [623, 347] on icon "Video Player" at bounding box center [620, 348] width 56 height 56
click at [258, 376] on div "10 seconds Tap to unmute" at bounding box center [620, 348] width 1240 height 696
click at [270, 345] on icon "Video Player" at bounding box center [268, 348] width 56 height 56
click at [594, 346] on icon "Video Player" at bounding box center [620, 348] width 56 height 56
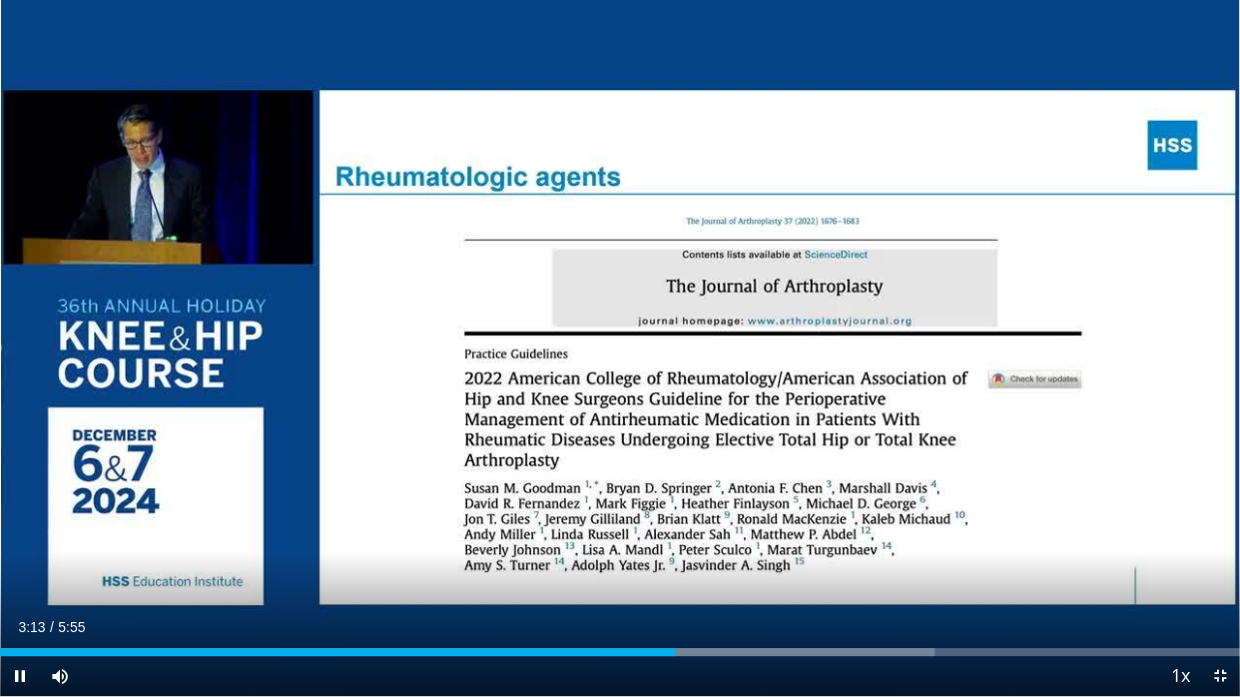
click at [619, 346] on div "10 seconds Tap to unmute" at bounding box center [620, 348] width 1240 height 696
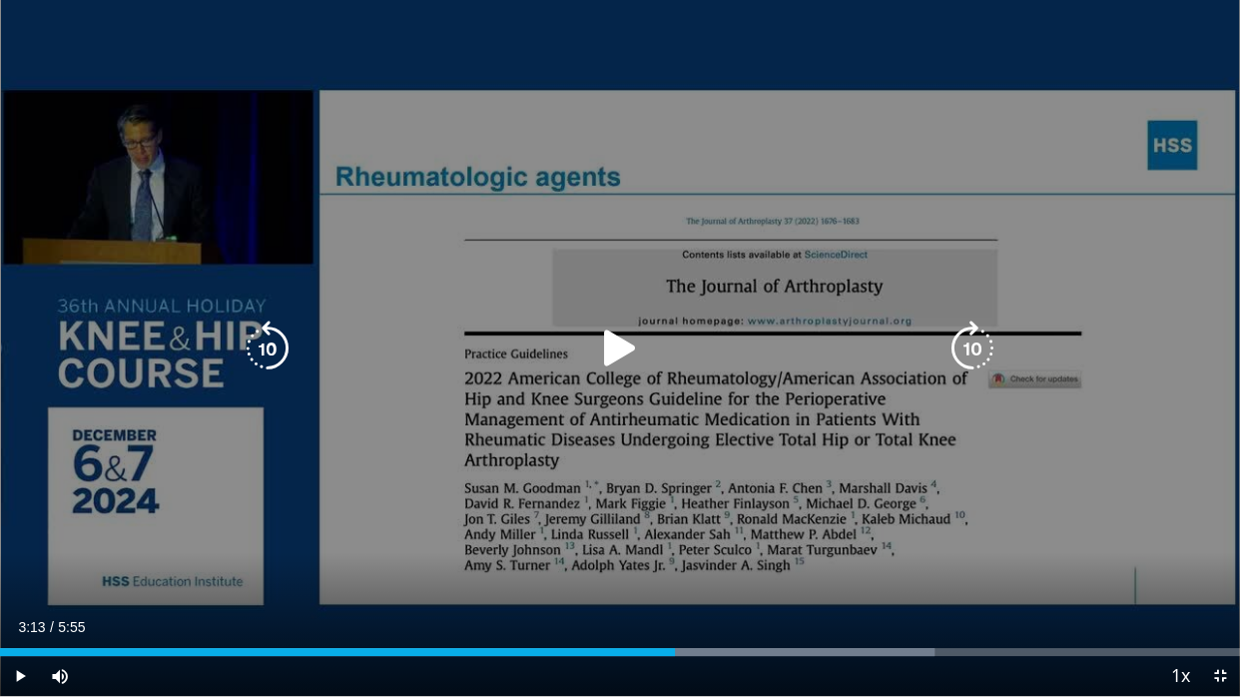
click at [609, 342] on icon "Video Player" at bounding box center [620, 348] width 56 height 56
click at [614, 342] on icon "Video Player" at bounding box center [620, 348] width 56 height 56
click at [623, 333] on icon "Video Player" at bounding box center [620, 348] width 56 height 56
click at [606, 352] on icon "Video Player" at bounding box center [620, 348] width 56 height 56
click at [589, 367] on div "Video Player" at bounding box center [620, 348] width 744 height 40
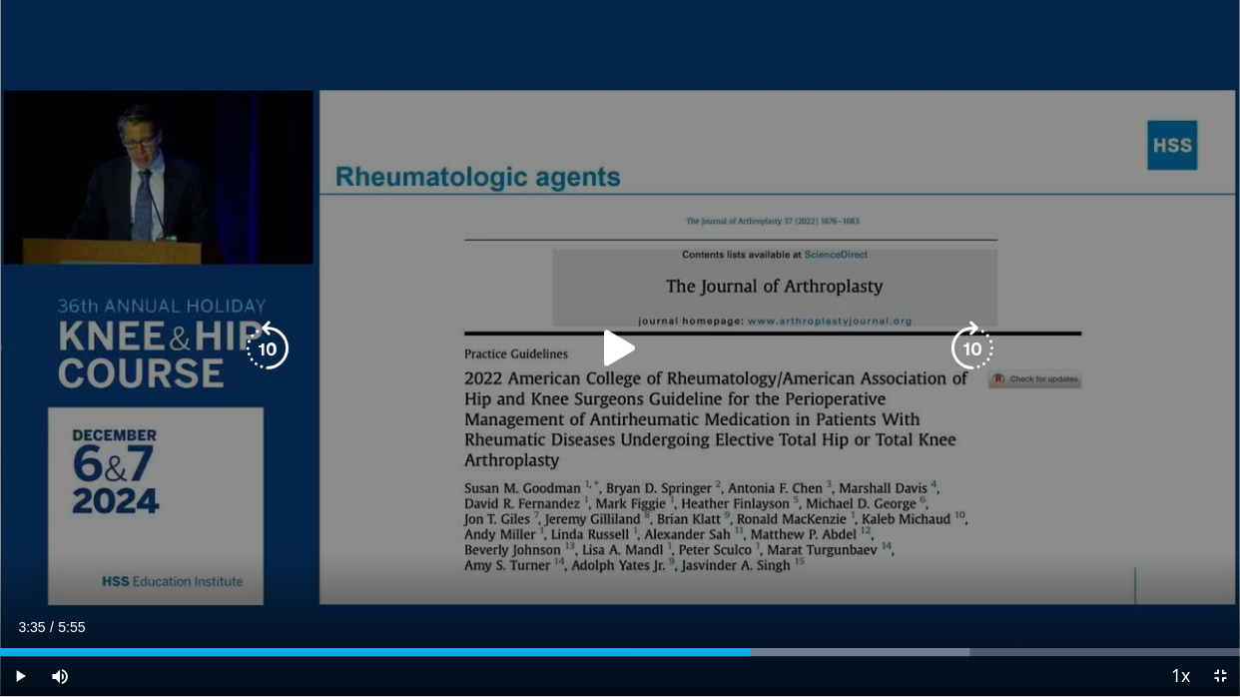
click at [639, 340] on icon "Video Player" at bounding box center [620, 348] width 56 height 56
click at [268, 354] on icon "Video Player" at bounding box center [268, 348] width 56 height 56
click at [607, 343] on icon "Video Player" at bounding box center [620, 348] width 56 height 56
drag, startPoint x: 800, startPoint y: 598, endPoint x: 604, endPoint y: 342, distance: 322.4
click at [604, 342] on div "10 seconds Tap to unmute" at bounding box center [620, 348] width 1240 height 696
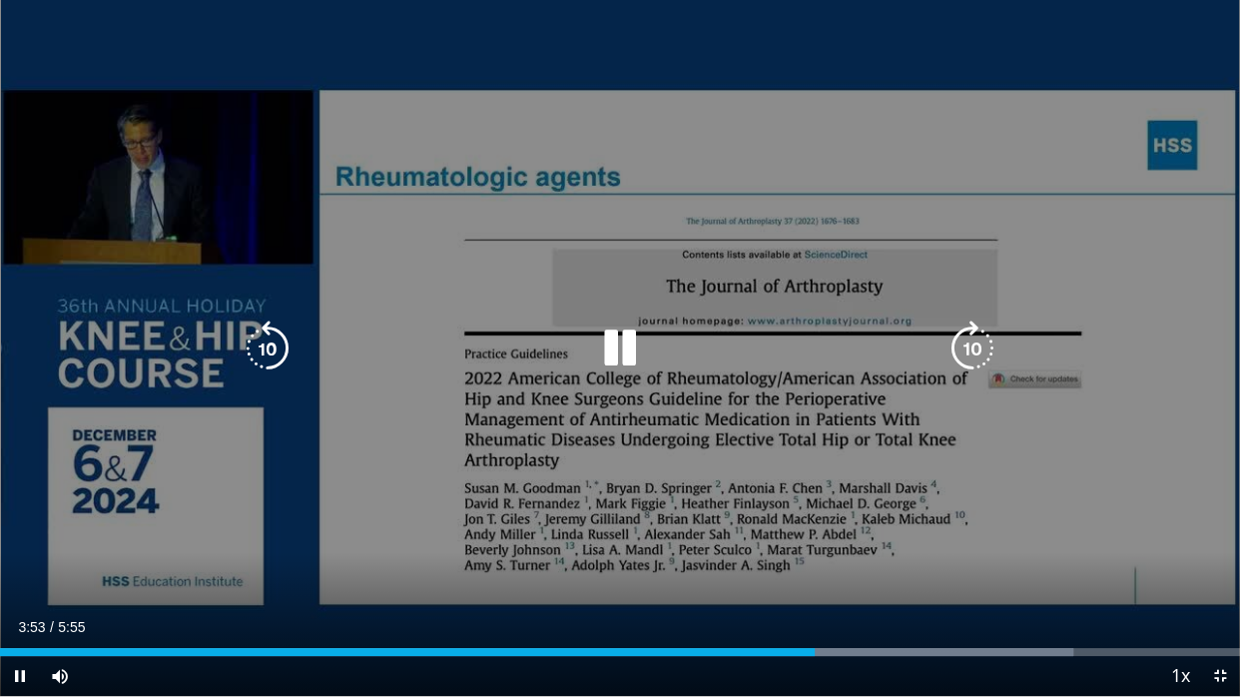
click at [604, 342] on icon "Video Player" at bounding box center [620, 348] width 56 height 56
click at [629, 361] on icon "Video Player" at bounding box center [620, 348] width 56 height 56
click at [593, 353] on icon "Video Player" at bounding box center [620, 348] width 56 height 56
click at [283, 354] on icon "Video Player" at bounding box center [268, 348] width 56 height 56
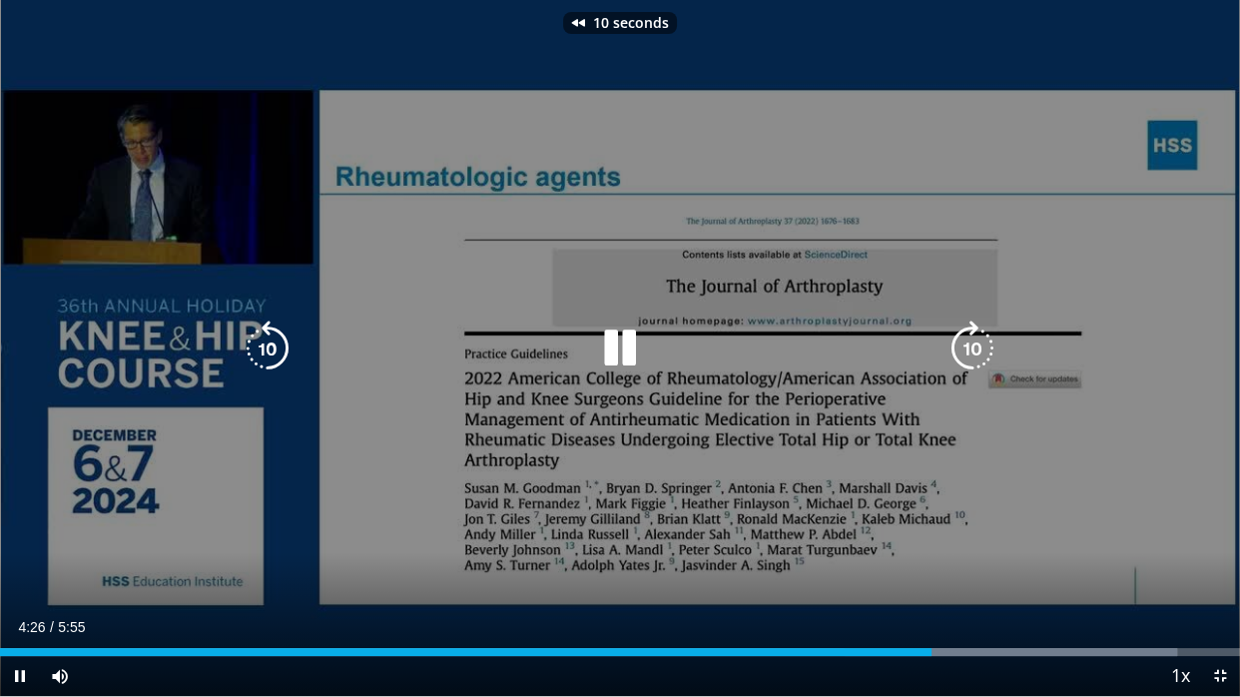
click at [283, 354] on icon "Video Player" at bounding box center [268, 348] width 56 height 56
click at [620, 331] on icon "Video Player" at bounding box center [620, 348] width 56 height 56
click at [599, 336] on icon "Video Player" at bounding box center [620, 348] width 56 height 56
click at [263, 345] on icon "Video Player" at bounding box center [268, 348] width 56 height 56
click at [593, 539] on div "10 seconds Tap to unmute" at bounding box center [620, 348] width 1240 height 696
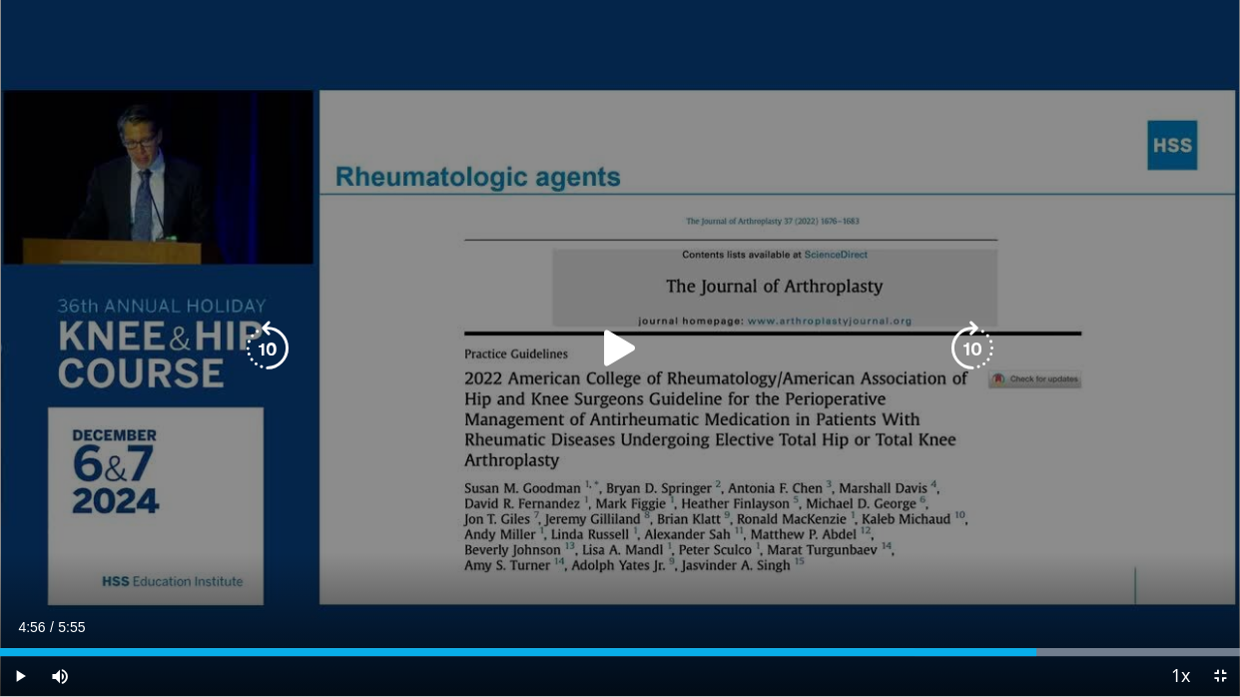
click at [597, 332] on icon "Video Player" at bounding box center [620, 348] width 56 height 56
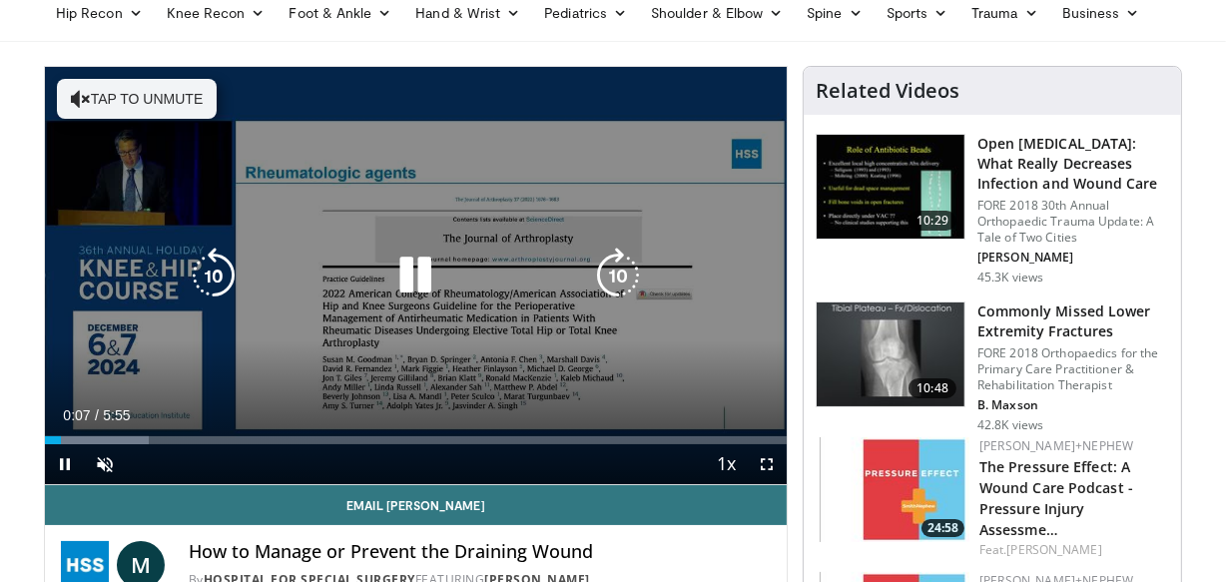
scroll to position [82, 0]
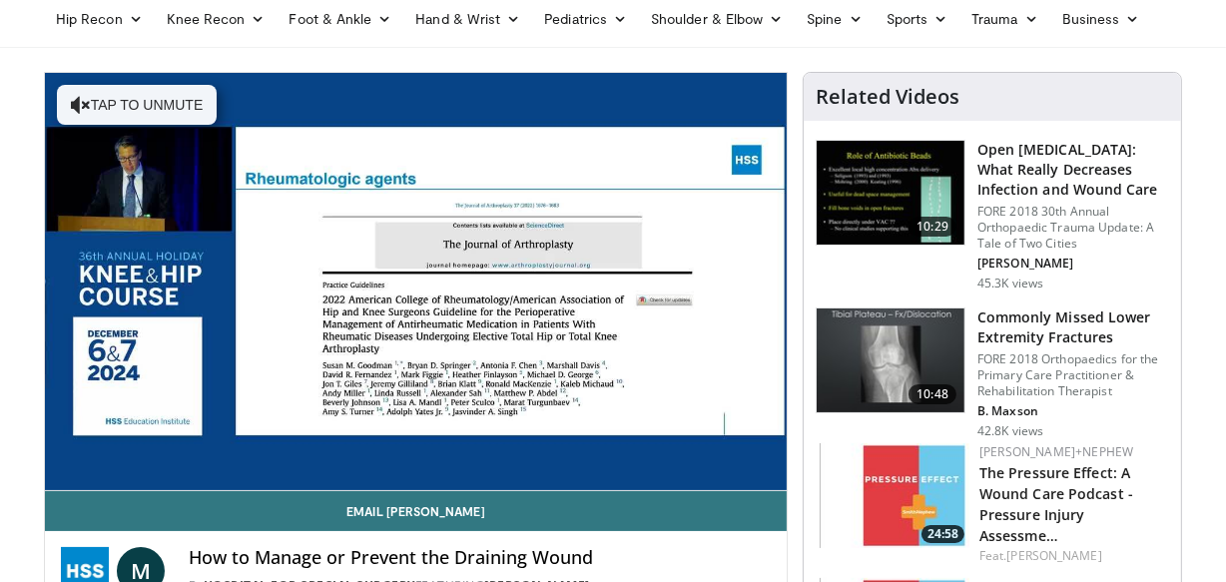
click at [844, 181] on img at bounding box center [890, 193] width 148 height 104
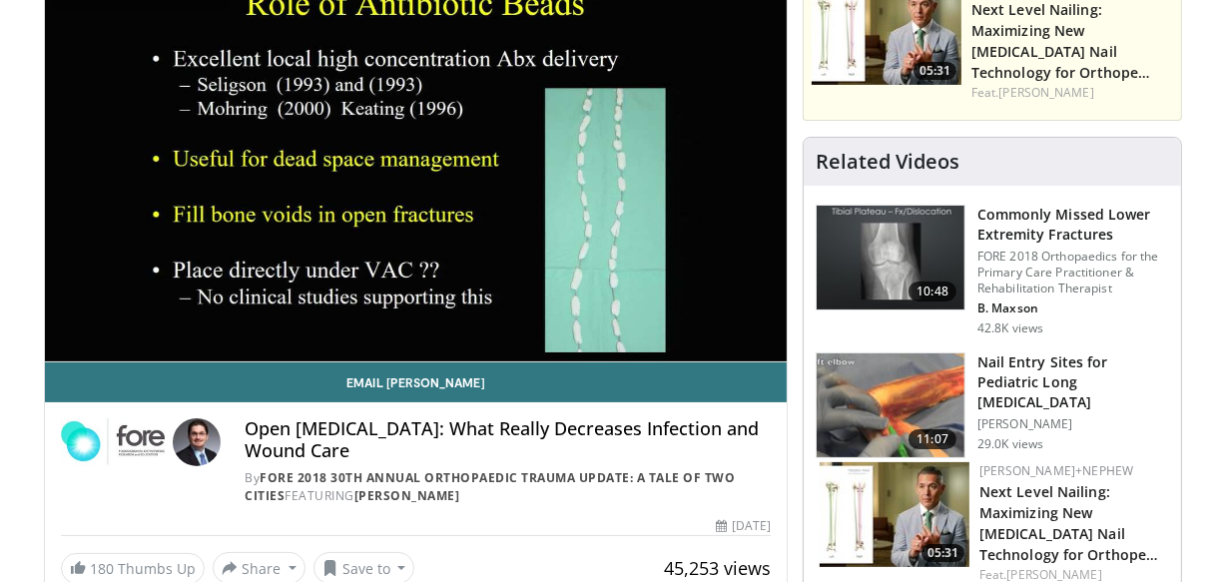
scroll to position [211, 0]
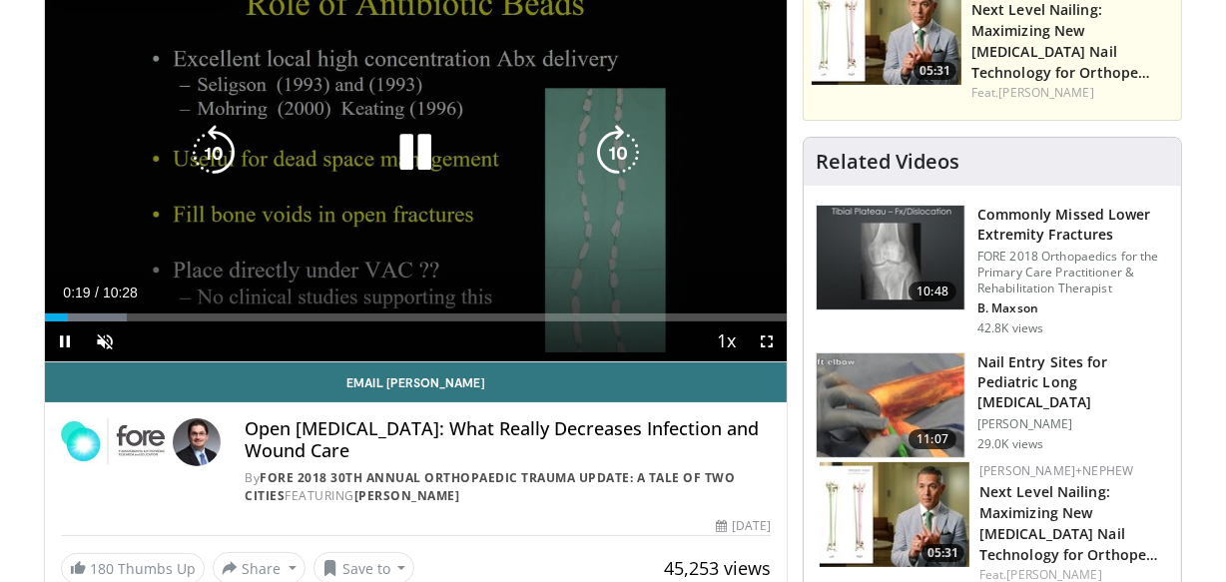
click at [215, 151] on icon "Video Player" at bounding box center [214, 153] width 56 height 56
